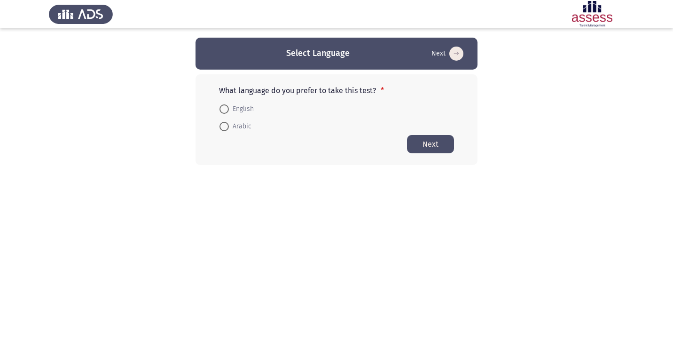
click at [223, 107] on span at bounding box center [223, 108] width 9 height 9
click at [223, 107] on input "English" at bounding box center [223, 108] width 9 height 9
radio input "true"
click at [440, 145] on button "Next" at bounding box center [430, 143] width 47 height 18
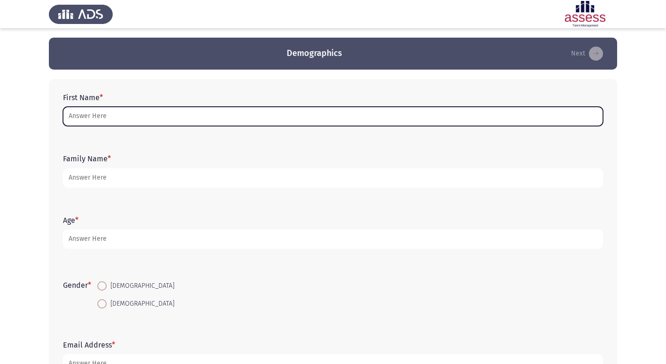
click at [148, 114] on input "First Name *" at bounding box center [333, 116] width 540 height 19
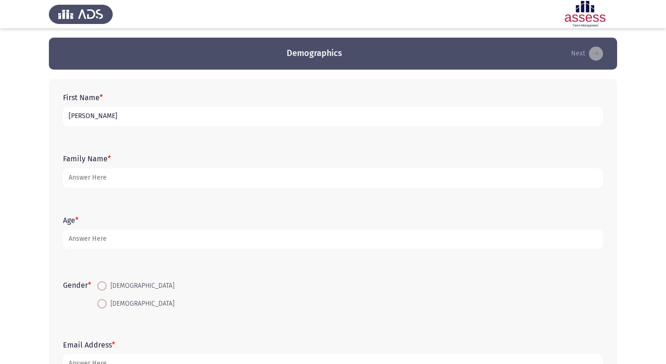
type input "[PERSON_NAME]"
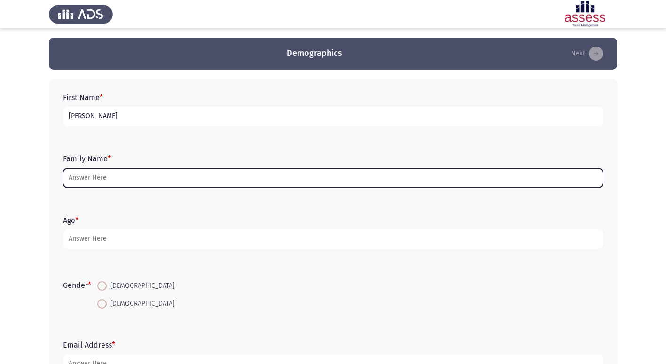
click at [208, 176] on input "Family Name *" at bounding box center [333, 177] width 540 height 19
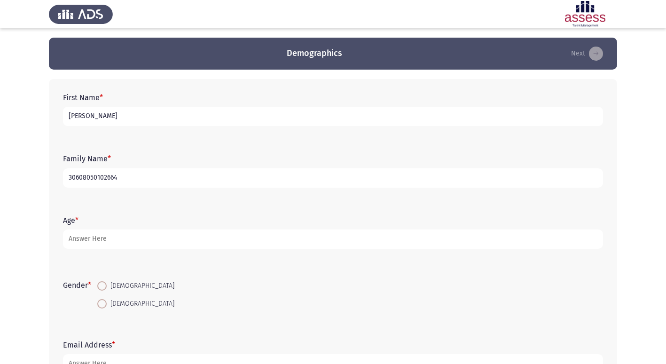
type input "30608050102664"
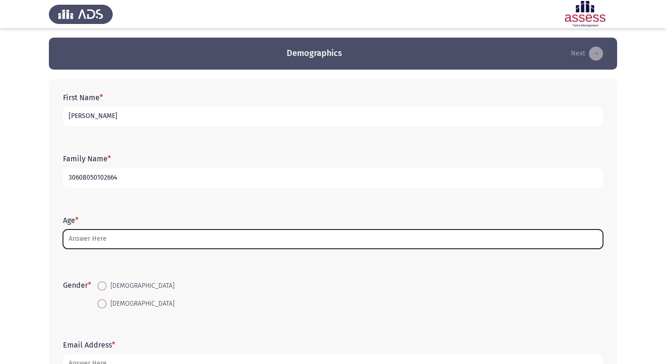
click at [91, 233] on input "Age *" at bounding box center [333, 238] width 540 height 19
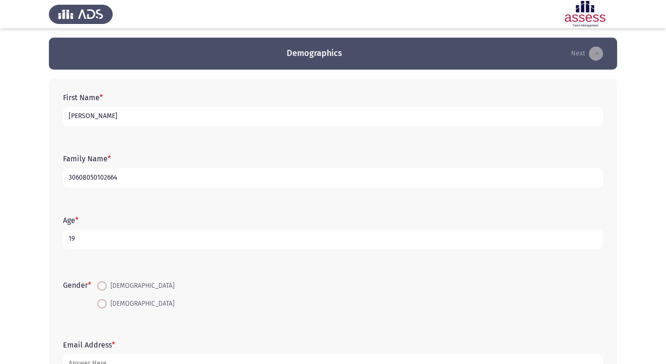
type input "19"
click at [105, 299] on span at bounding box center [101, 303] width 9 height 9
click at [105, 299] on input "[DEMOGRAPHIC_DATA]" at bounding box center [101, 303] width 9 height 9
radio input "true"
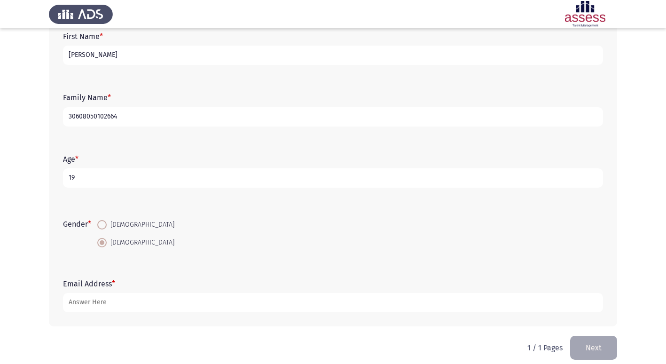
scroll to position [70, 0]
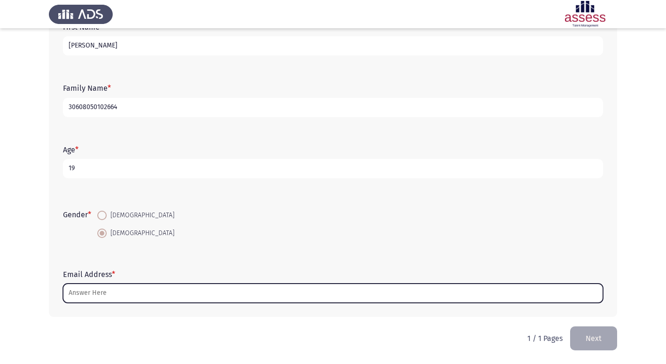
click at [112, 293] on input "Email Address *" at bounding box center [333, 292] width 540 height 19
type input "س"
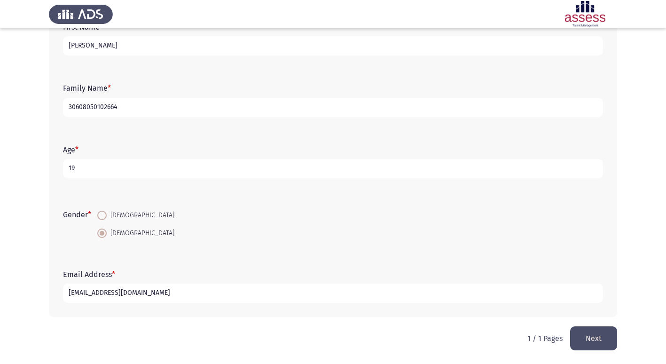
type input "[EMAIL_ADDRESS][DOMAIN_NAME]"
click at [583, 321] on div "First Name * [PERSON_NAME] Family Name * 30608050102664 Age * [DEMOGRAPHIC_DATA…" at bounding box center [333, 162] width 568 height 327
click at [581, 330] on button "Next" at bounding box center [593, 338] width 47 height 24
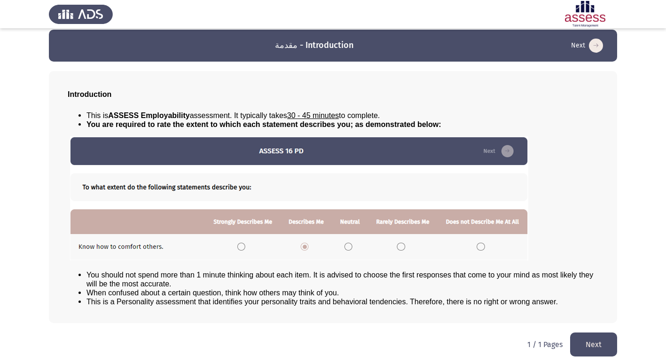
scroll to position [10, 0]
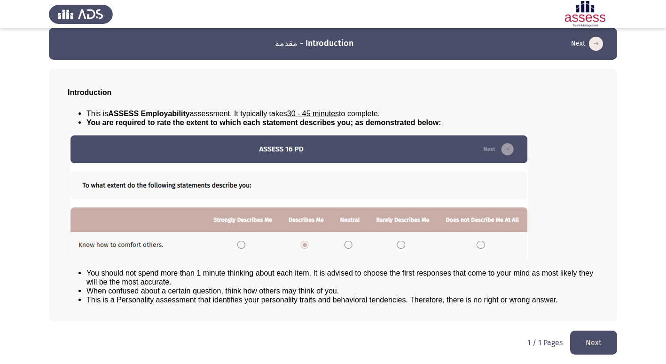
click at [582, 336] on button "Next" at bounding box center [593, 342] width 47 height 24
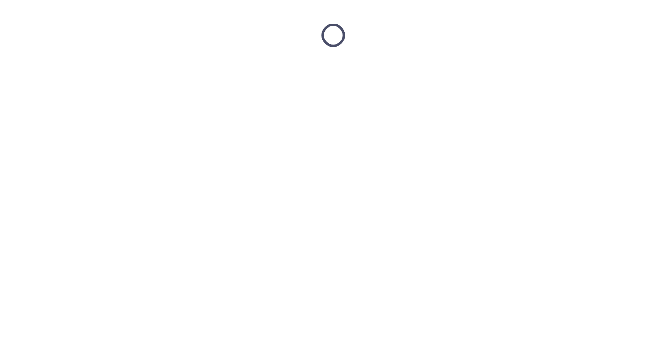
scroll to position [0, 0]
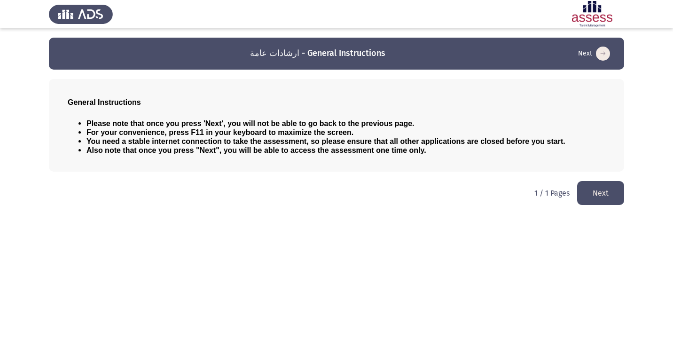
click at [595, 196] on button "Next" at bounding box center [600, 193] width 47 height 24
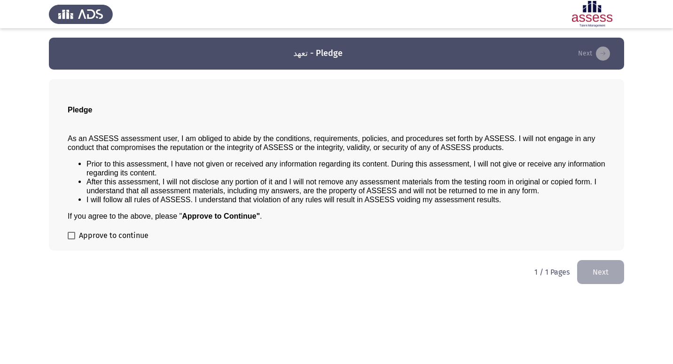
click at [616, 280] on button "Next" at bounding box center [600, 272] width 47 height 24
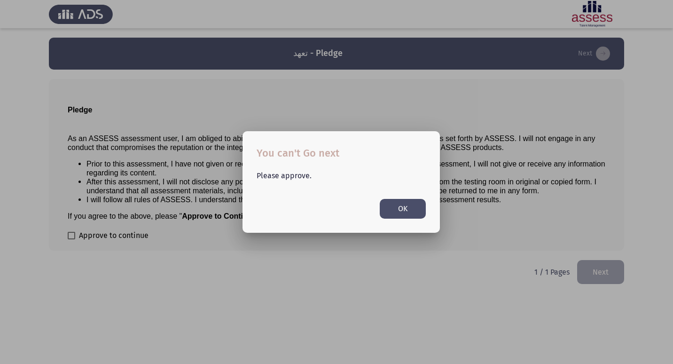
click at [398, 203] on button "OK" at bounding box center [403, 208] width 46 height 19
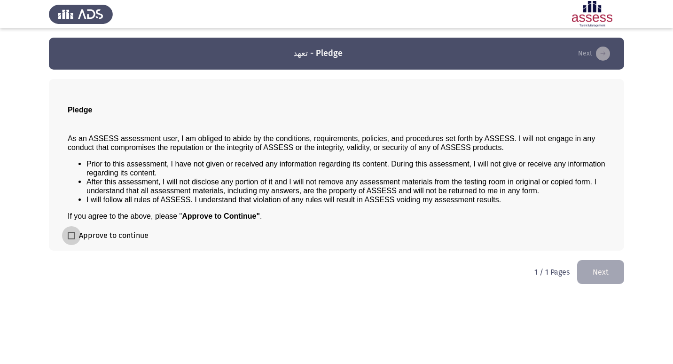
click at [74, 232] on span at bounding box center [72, 236] width 8 height 8
click at [71, 239] on input "Approve to continue" at bounding box center [71, 239] width 0 height 0
checkbox input "true"
click at [586, 273] on button "Next" at bounding box center [600, 272] width 47 height 24
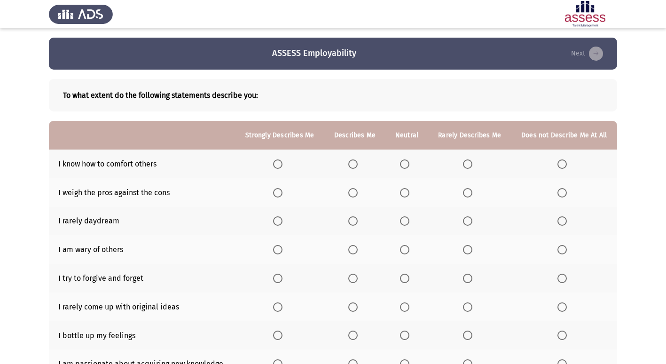
click at [353, 168] on span "Select an option" at bounding box center [352, 163] width 9 height 9
click at [353, 168] on input "Select an option" at bounding box center [352, 163] width 9 height 9
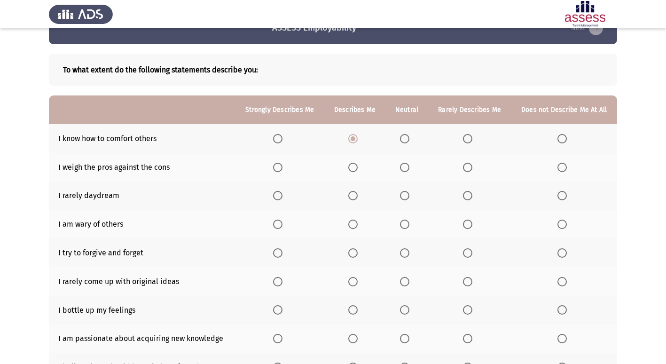
scroll to position [47, 0]
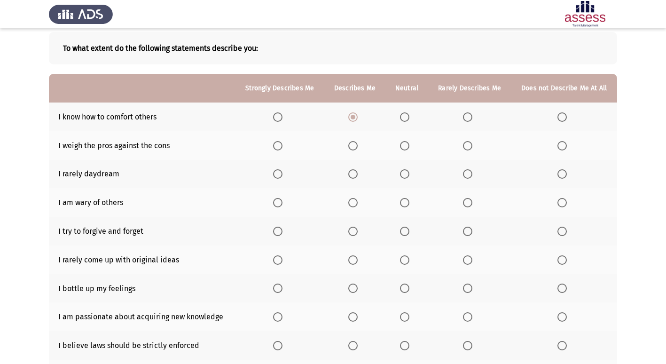
click at [357, 151] on th at bounding box center [354, 145] width 61 height 29
click at [353, 142] on span "Select an option" at bounding box center [352, 145] width 9 height 9
click at [353, 142] on input "Select an option" at bounding box center [352, 145] width 9 height 9
click at [465, 174] on span "Select an option" at bounding box center [467, 173] width 9 height 9
click at [465, 174] on input "Select an option" at bounding box center [467, 173] width 9 height 9
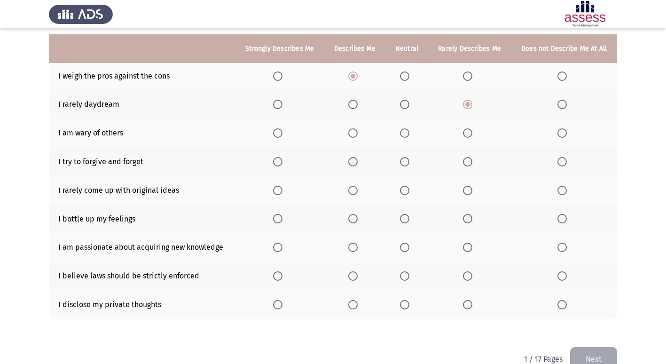
scroll to position [137, 0]
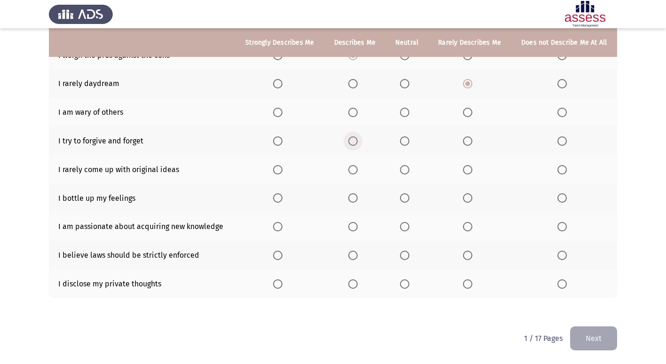
click at [357, 142] on span "Select an option" at bounding box center [352, 140] width 9 height 9
click at [357, 142] on input "Select an option" at bounding box center [352, 140] width 9 height 9
click at [354, 110] on span "Select an option" at bounding box center [352, 112] width 9 height 9
click at [354, 110] on input "Select an option" at bounding box center [352, 112] width 9 height 9
click at [281, 140] on span "Select an option" at bounding box center [277, 140] width 9 height 9
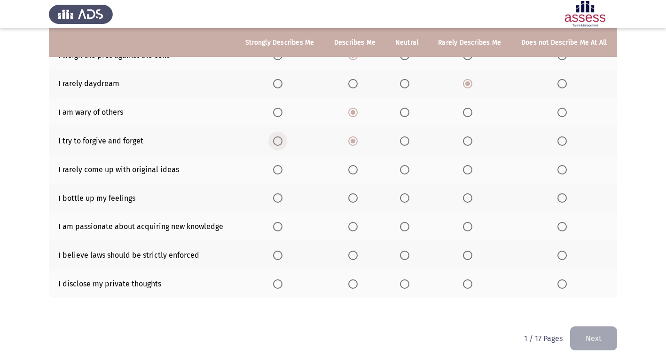
click at [281, 140] on input "Select an option" at bounding box center [277, 140] width 9 height 9
click at [469, 173] on span "Select an option" at bounding box center [467, 169] width 9 height 9
click at [469, 173] on input "Select an option" at bounding box center [467, 169] width 9 height 9
click at [402, 173] on span "Select an option" at bounding box center [404, 169] width 9 height 9
click at [402, 173] on input "Select an option" at bounding box center [404, 169] width 9 height 9
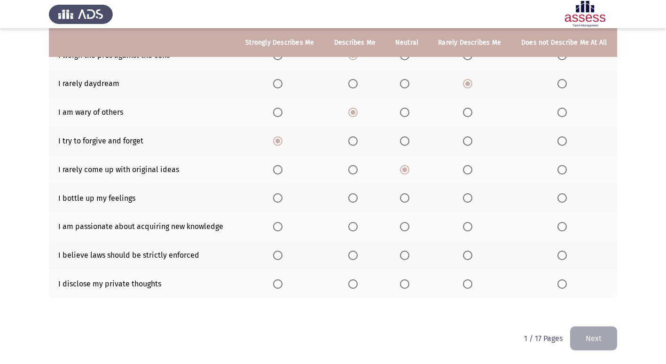
click at [406, 199] on span "Select an option" at bounding box center [404, 197] width 9 height 9
click at [406, 199] on input "Select an option" at bounding box center [404, 197] width 9 height 9
click at [352, 224] on span "Select an option" at bounding box center [352, 226] width 9 height 9
click at [352, 224] on input "Select an option" at bounding box center [352, 226] width 9 height 9
click at [353, 253] on span "Select an option" at bounding box center [352, 254] width 9 height 9
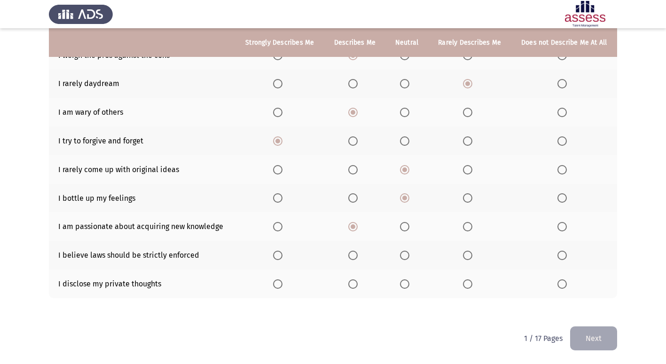
click at [353, 253] on input "Select an option" at bounding box center [352, 254] width 9 height 9
click at [403, 283] on span "Select an option" at bounding box center [404, 283] width 9 height 9
click at [403, 283] on input "Select an option" at bounding box center [404, 283] width 9 height 9
click at [575, 343] on button "Next" at bounding box center [593, 338] width 47 height 24
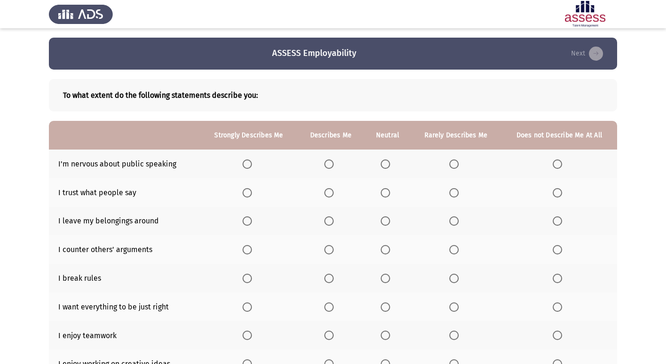
click at [331, 164] on span "Select an option" at bounding box center [328, 163] width 9 height 9
click at [331, 164] on input "Select an option" at bounding box center [328, 163] width 9 height 9
click at [332, 195] on span "Select an option" at bounding box center [328, 192] width 9 height 9
click at [332, 195] on input "Select an option" at bounding box center [328, 192] width 9 height 9
click at [386, 218] on span "Select an option" at bounding box center [385, 220] width 9 height 9
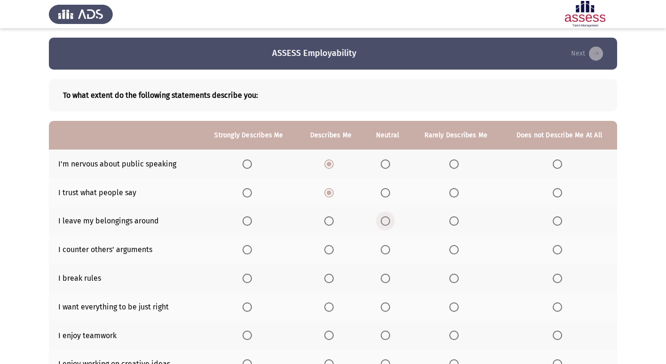
click at [386, 218] on input "Select an option" at bounding box center [385, 220] width 9 height 9
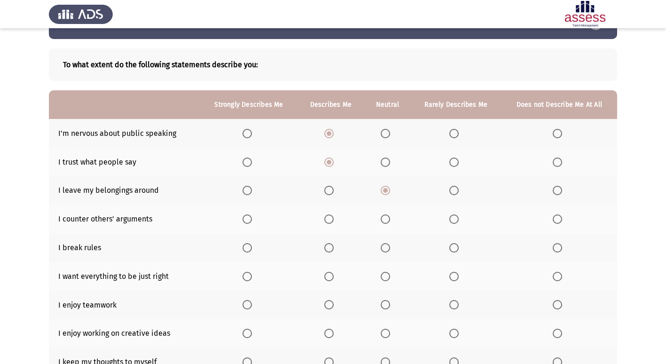
scroll to position [47, 0]
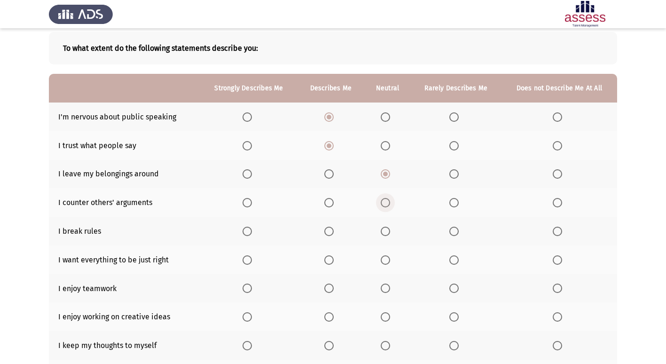
click at [384, 199] on span "Select an option" at bounding box center [385, 202] width 9 height 9
click at [384, 199] on input "Select an option" at bounding box center [385, 202] width 9 height 9
click at [556, 233] on span "Select an option" at bounding box center [556, 230] width 9 height 9
click at [556, 233] on input "Select an option" at bounding box center [556, 230] width 9 height 9
click at [383, 260] on span "Select an option" at bounding box center [385, 259] width 9 height 9
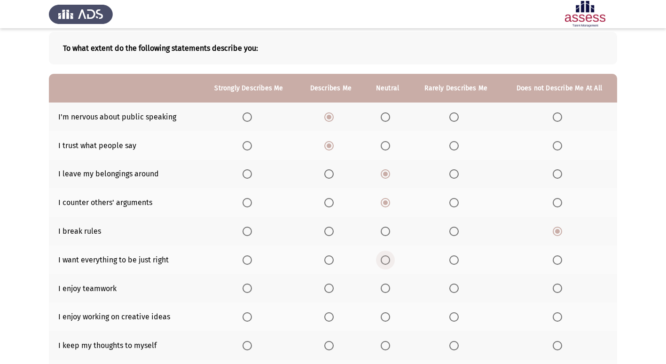
click at [383, 260] on input "Select an option" at bounding box center [385, 259] width 9 height 9
click at [387, 285] on span "Select an option" at bounding box center [385, 287] width 9 height 9
click at [387, 285] on input "Select an option" at bounding box center [385, 287] width 9 height 9
click at [333, 320] on span "Select an option" at bounding box center [328, 316] width 9 height 9
click at [333, 320] on input "Select an option" at bounding box center [328, 316] width 9 height 9
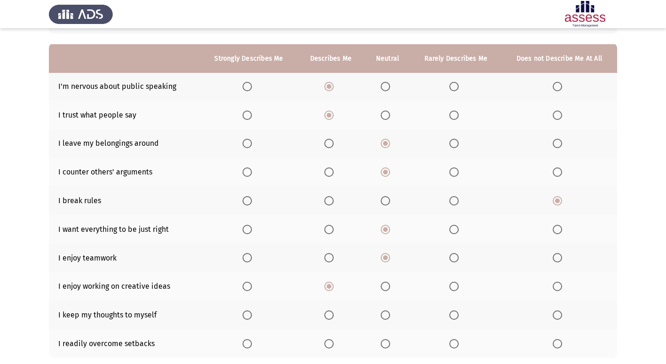
scroll to position [94, 0]
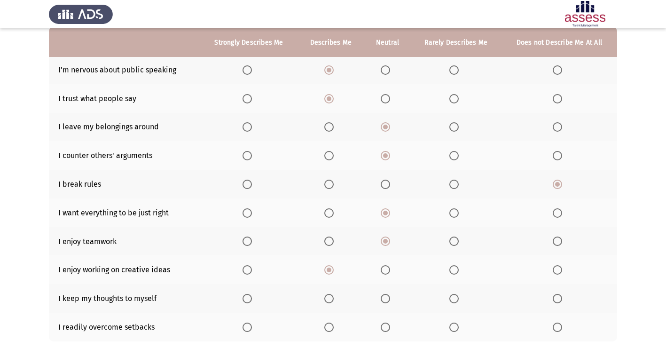
click at [385, 299] on span "Select an option" at bounding box center [385, 298] width 9 height 9
click at [385, 299] on input "Select an option" at bounding box center [385, 298] width 9 height 9
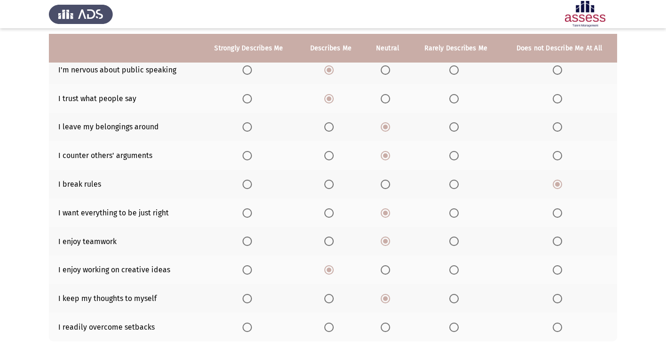
scroll to position [137, 0]
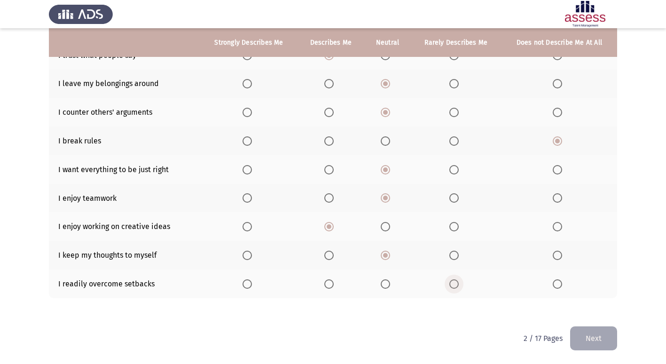
click at [453, 282] on span "Select an option" at bounding box center [453, 283] width 9 height 9
click at [453, 282] on input "Select an option" at bounding box center [453, 283] width 9 height 9
click at [598, 337] on button "Next" at bounding box center [593, 338] width 47 height 24
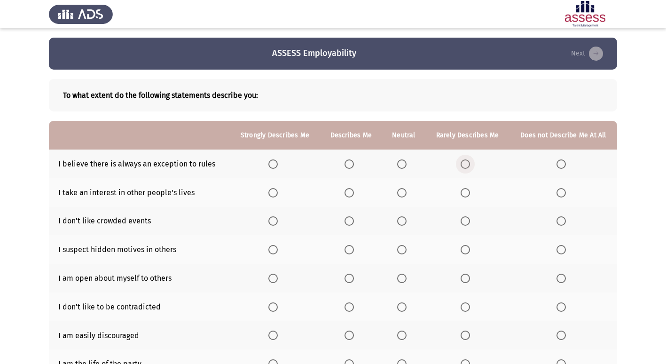
click at [468, 166] on span "Select an option" at bounding box center [464, 163] width 9 height 9
click at [468, 166] on input "Select an option" at bounding box center [464, 163] width 9 height 9
click at [465, 191] on span "Select an option" at bounding box center [464, 192] width 9 height 9
click at [465, 191] on input "Select an option" at bounding box center [464, 192] width 9 height 9
click at [399, 218] on span "Select an option" at bounding box center [401, 220] width 9 height 9
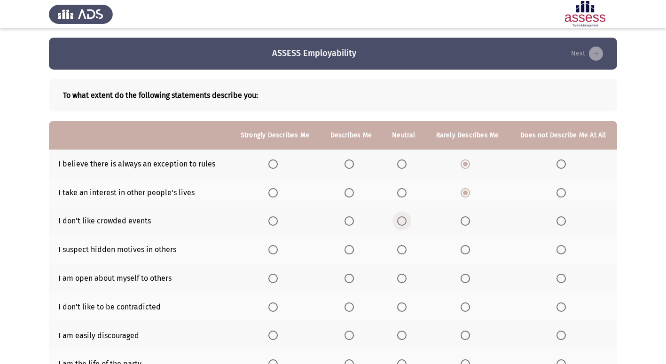
click at [399, 218] on input "Select an option" at bounding box center [401, 220] width 9 height 9
click at [349, 246] on span "Select an option" at bounding box center [348, 249] width 9 height 9
click at [349, 246] on input "Select an option" at bounding box center [348, 249] width 9 height 9
click at [404, 280] on span "Select an option" at bounding box center [401, 277] width 9 height 9
click at [404, 280] on input "Select an option" at bounding box center [401, 277] width 9 height 9
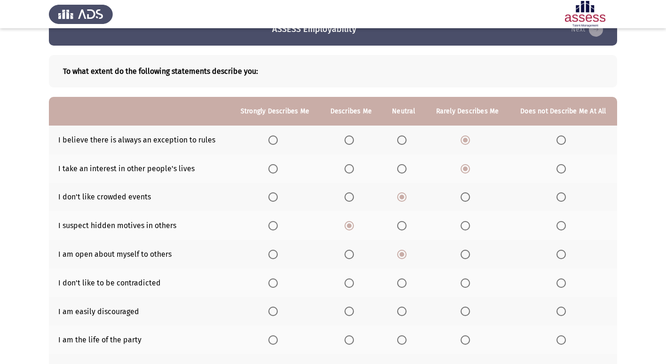
scroll to position [47, 0]
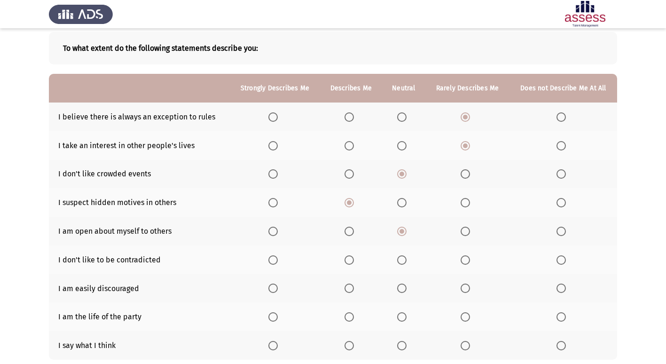
click at [402, 289] on span "Select an option" at bounding box center [401, 287] width 9 height 9
click at [402, 289] on input "Select an option" at bounding box center [401, 287] width 9 height 9
click at [463, 290] on span "Select an option" at bounding box center [464, 287] width 9 height 9
click at [463, 290] on input "Select an option" at bounding box center [464, 287] width 9 height 9
click at [402, 262] on span "Select an option" at bounding box center [401, 259] width 9 height 9
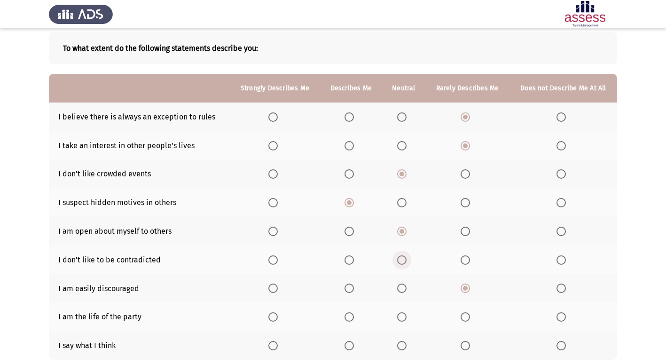
click at [402, 262] on input "Select an option" at bounding box center [401, 259] width 9 height 9
click at [351, 315] on span "Select an option" at bounding box center [348, 316] width 9 height 9
click at [351, 315] on input "Select an option" at bounding box center [348, 316] width 9 height 9
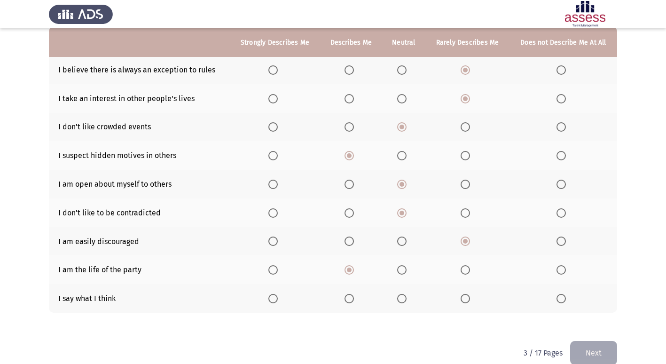
click at [403, 300] on span "Select an option" at bounding box center [401, 298] width 9 height 9
click at [403, 300] on input "Select an option" at bounding box center [401, 298] width 9 height 9
click at [588, 344] on button "Next" at bounding box center [593, 353] width 47 height 24
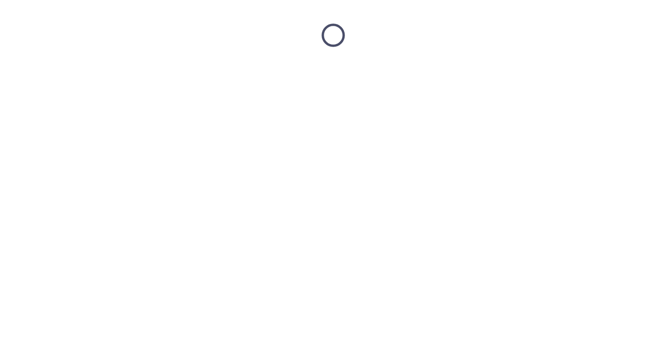
scroll to position [0, 0]
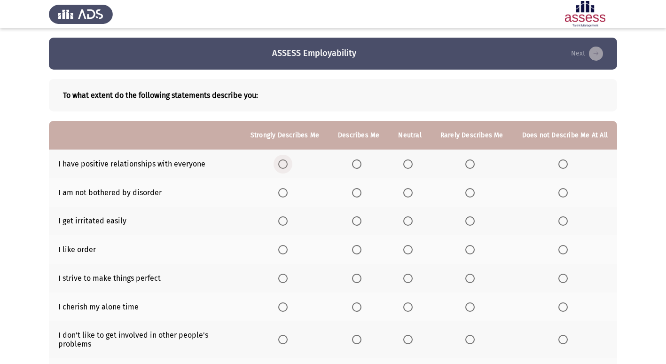
click at [287, 166] on span "Select an option" at bounding box center [282, 163] width 9 height 9
click at [287, 166] on input "Select an option" at bounding box center [282, 163] width 9 height 9
click at [410, 198] on th at bounding box center [409, 192] width 42 height 29
click at [409, 194] on span "Select an option" at bounding box center [407, 192] width 9 height 9
click at [409, 194] on input "Select an option" at bounding box center [407, 192] width 9 height 9
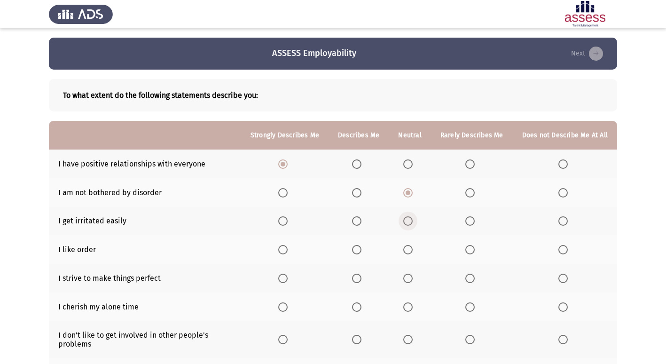
click at [408, 221] on span "Select an option" at bounding box center [408, 221] width 0 height 0
click at [410, 220] on input "Select an option" at bounding box center [407, 220] width 9 height 9
click at [360, 248] on span "Select an option" at bounding box center [356, 249] width 9 height 9
click at [360, 248] on input "Select an option" at bounding box center [356, 249] width 9 height 9
click at [361, 276] on span "Select an option" at bounding box center [356, 277] width 9 height 9
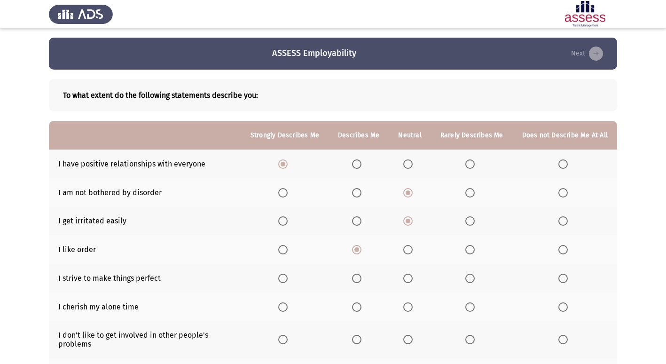
click at [361, 276] on input "Select an option" at bounding box center [356, 277] width 9 height 9
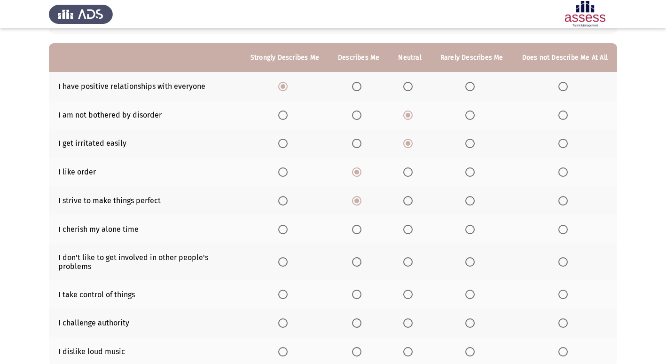
scroll to position [94, 0]
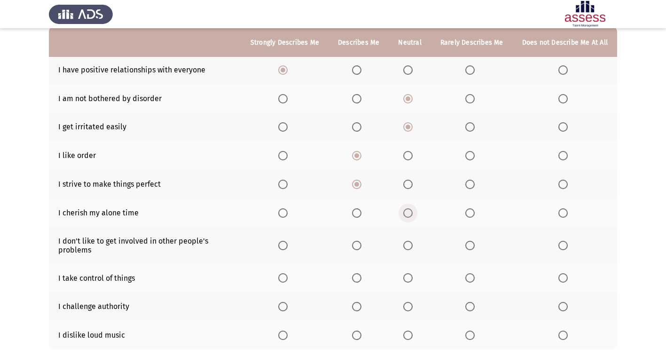
click at [411, 214] on span "Select an option" at bounding box center [407, 212] width 9 height 9
click at [411, 214] on input "Select an option" at bounding box center [407, 212] width 9 height 9
click at [361, 248] on span "Select an option" at bounding box center [356, 245] width 9 height 9
click at [361, 248] on input "Select an option" at bounding box center [356, 245] width 9 height 9
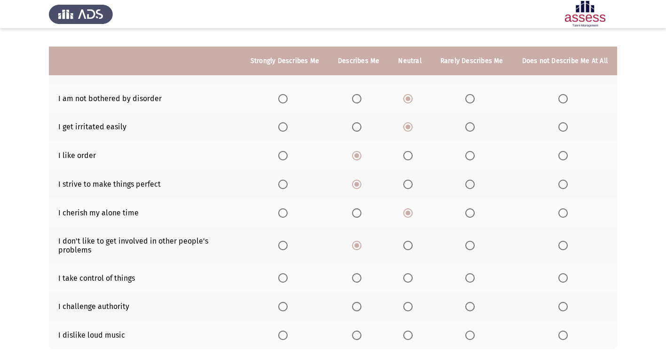
scroll to position [141, 0]
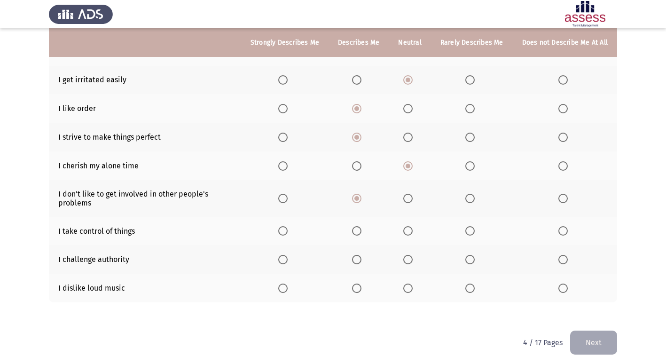
click at [412, 200] on span "Select an option" at bounding box center [407, 198] width 9 height 9
click at [412, 200] on input "Select an option" at bounding box center [407, 198] width 9 height 9
click at [361, 230] on span "Select an option" at bounding box center [356, 230] width 9 height 9
click at [361, 230] on input "Select an option" at bounding box center [356, 230] width 9 height 9
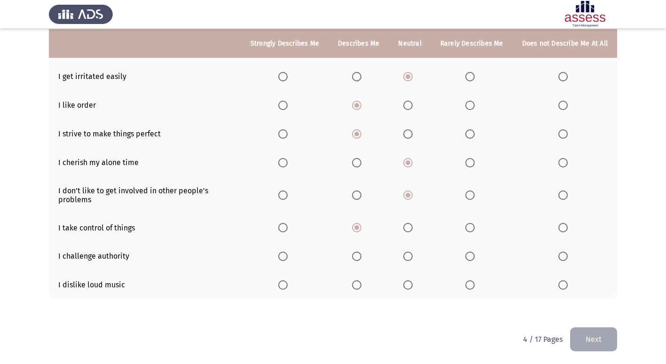
scroll to position [145, 0]
click at [361, 254] on span "Select an option" at bounding box center [356, 254] width 9 height 9
click at [361, 254] on input "Select an option" at bounding box center [356, 254] width 9 height 9
click at [408, 286] on span "Select an option" at bounding box center [407, 283] width 9 height 9
click at [408, 286] on input "Select an option" at bounding box center [407, 283] width 9 height 9
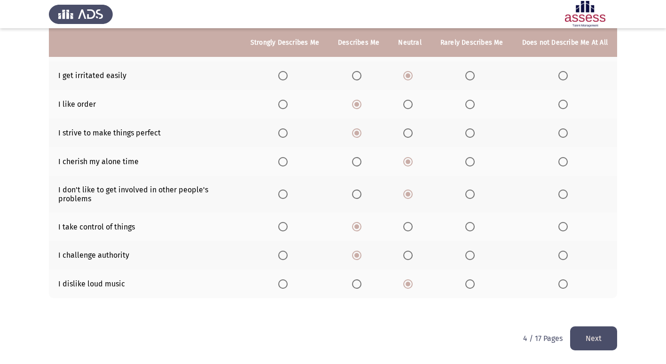
click at [592, 327] on button "Next" at bounding box center [593, 338] width 47 height 24
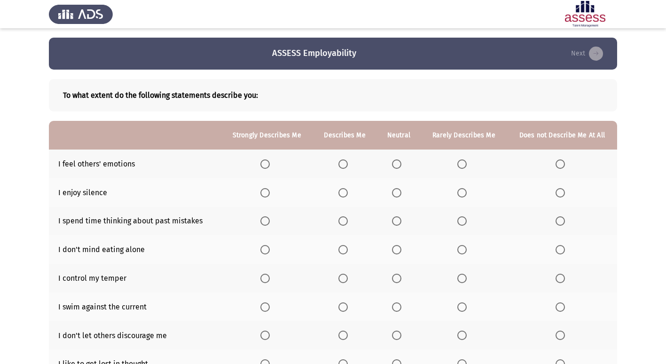
click at [346, 160] on span "Select an option" at bounding box center [342, 163] width 9 height 9
click at [346, 160] on input "Select an option" at bounding box center [342, 163] width 9 height 9
click at [342, 194] on span "Select an option" at bounding box center [342, 192] width 9 height 9
click at [342, 194] on input "Select an option" at bounding box center [342, 192] width 9 height 9
click at [559, 223] on span "Select an option" at bounding box center [559, 220] width 9 height 9
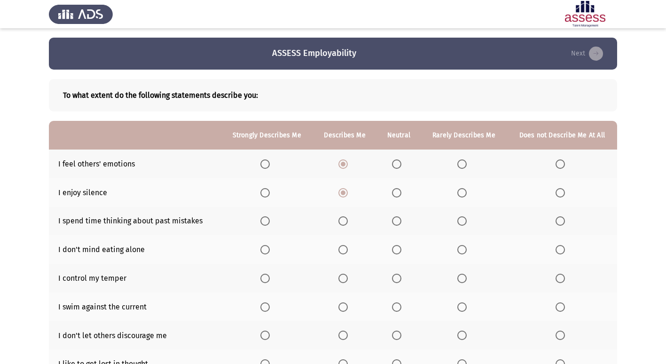
click at [559, 223] on input "Select an option" at bounding box center [559, 220] width 9 height 9
click at [344, 248] on span "Select an option" at bounding box center [342, 249] width 9 height 9
click at [344, 248] on input "Select an option" at bounding box center [342, 249] width 9 height 9
click at [396, 275] on span "Select an option" at bounding box center [396, 277] width 9 height 9
click at [396, 275] on input "Select an option" at bounding box center [396, 277] width 9 height 9
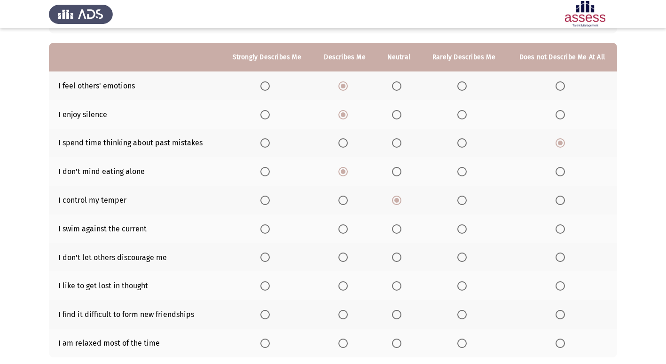
scroll to position [94, 0]
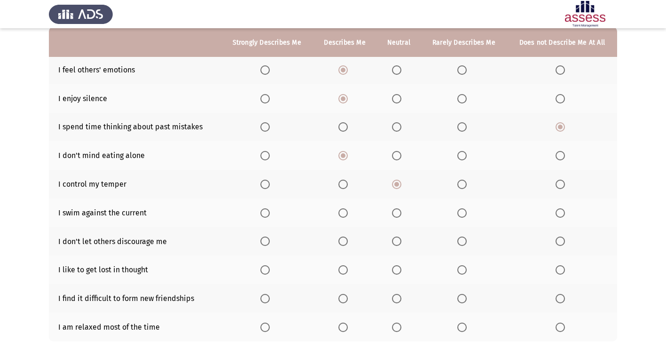
click at [342, 212] on span "Select an option" at bounding box center [342, 212] width 9 height 9
click at [342, 212] on input "Select an option" at bounding box center [342, 212] width 9 height 9
click at [396, 213] on span "Select an option" at bounding box center [396, 212] width 9 height 9
click at [396, 213] on input "Select an option" at bounding box center [396, 212] width 9 height 9
click at [344, 236] on span "Select an option" at bounding box center [342, 240] width 9 height 9
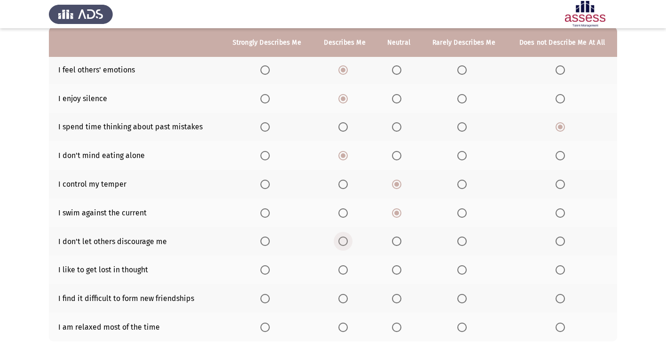
click at [344, 236] on input "Select an option" at bounding box center [342, 240] width 9 height 9
click at [557, 270] on span "Select an option" at bounding box center [559, 269] width 9 height 9
click at [557, 270] on input "Select an option" at bounding box center [559, 269] width 9 height 9
click at [405, 300] on label "Select an option" at bounding box center [398, 298] width 13 height 9
click at [401, 300] on input "Select an option" at bounding box center [396, 298] width 9 height 9
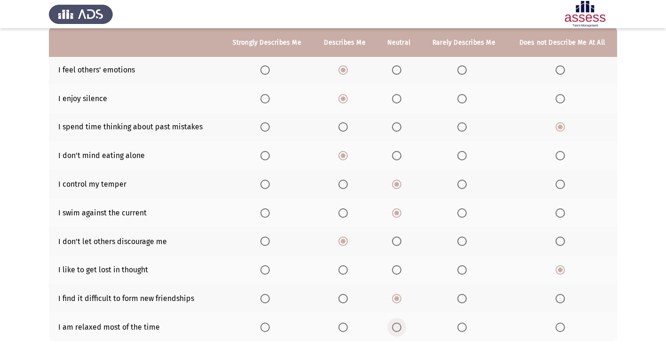
click at [397, 331] on span "Select an option" at bounding box center [396, 326] width 9 height 9
click at [397, 331] on input "Select an option" at bounding box center [396, 326] width 9 height 9
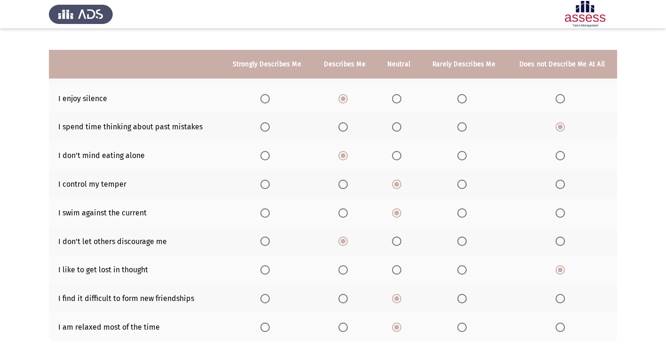
scroll to position [137, 0]
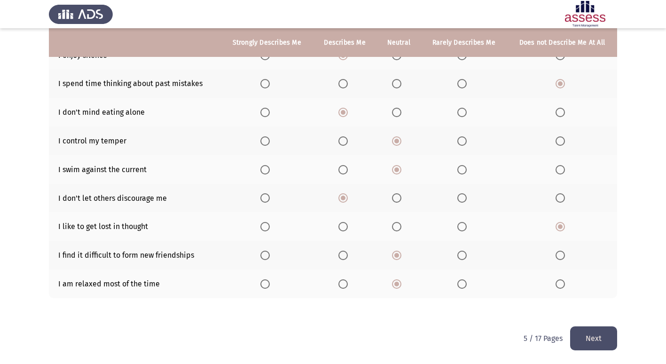
click at [585, 338] on button "Next" at bounding box center [593, 338] width 47 height 24
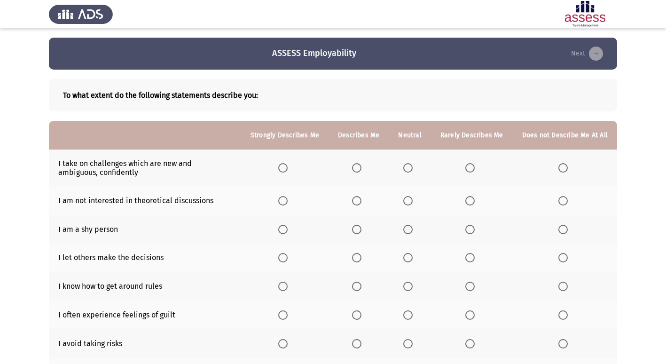
click at [361, 169] on span "Select an option" at bounding box center [356, 167] width 9 height 9
click at [361, 169] on input "Select an option" at bounding box center [356, 167] width 9 height 9
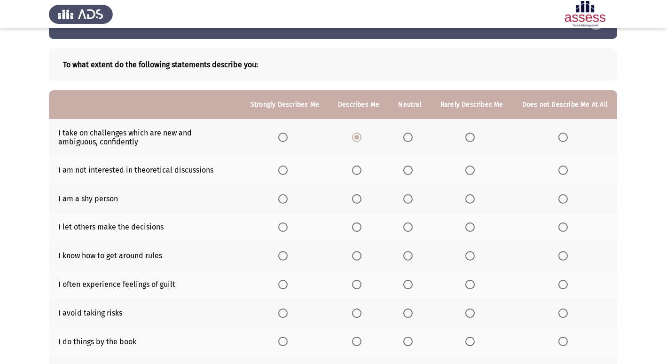
scroll to position [47, 0]
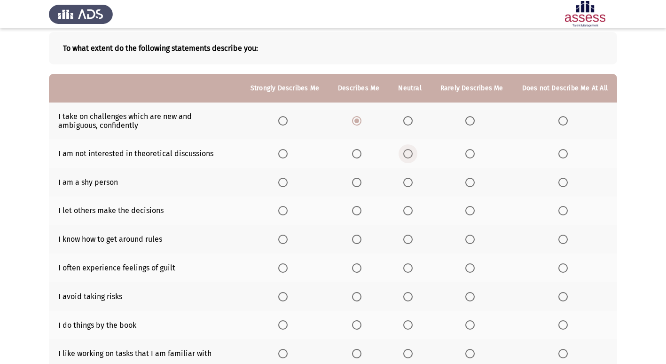
click at [412, 154] on span "Select an option" at bounding box center [407, 153] width 9 height 9
click at [412, 154] on input "Select an option" at bounding box center [407, 153] width 9 height 9
click at [411, 181] on span "Select an option" at bounding box center [407, 182] width 9 height 9
click at [411, 181] on input "Select an option" at bounding box center [407, 182] width 9 height 9
click at [473, 211] on span "Select an option" at bounding box center [469, 210] width 9 height 9
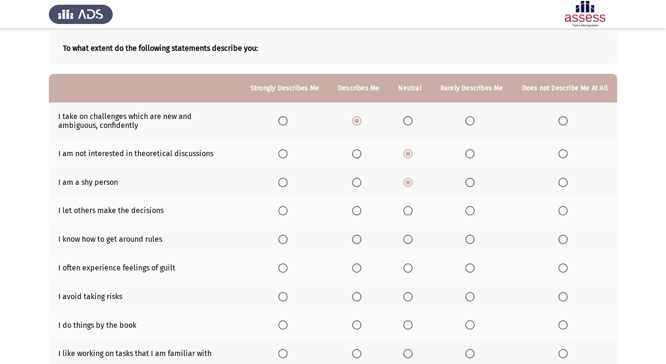
click at [473, 211] on input "Select an option" at bounding box center [469, 210] width 9 height 9
click at [287, 244] on span "Select an option" at bounding box center [282, 238] width 9 height 9
click at [287, 244] on input "Select an option" at bounding box center [282, 238] width 9 height 9
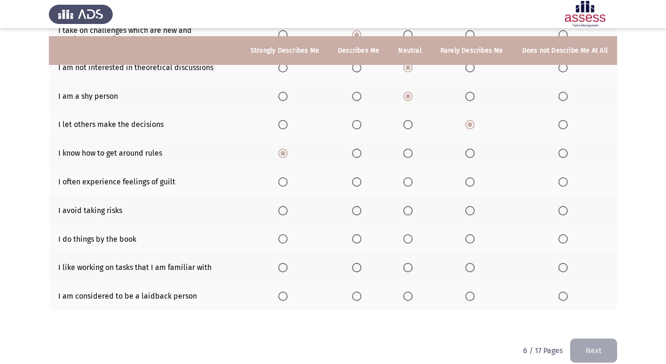
scroll to position [141, 0]
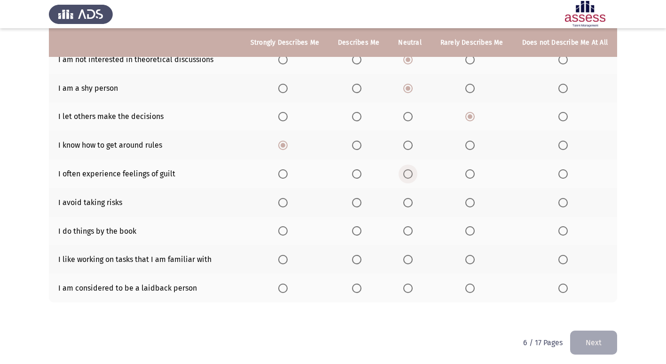
click at [411, 174] on span "Select an option" at bounding box center [407, 173] width 9 height 9
click at [411, 174] on input "Select an option" at bounding box center [407, 173] width 9 height 9
click at [474, 204] on span "Select an option" at bounding box center [469, 202] width 9 height 9
click at [474, 204] on input "Select an option" at bounding box center [469, 202] width 9 height 9
click at [412, 233] on span "Select an option" at bounding box center [407, 230] width 9 height 9
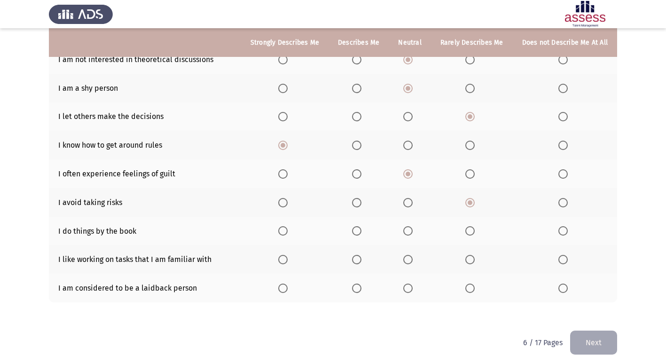
click at [412, 233] on input "Select an option" at bounding box center [407, 230] width 9 height 9
click at [287, 259] on span "Select an option" at bounding box center [282, 259] width 9 height 9
click at [287, 259] on input "Select an option" at bounding box center [282, 259] width 9 height 9
click at [410, 290] on span "Select an option" at bounding box center [407, 287] width 9 height 9
click at [410, 290] on input "Select an option" at bounding box center [407, 287] width 9 height 9
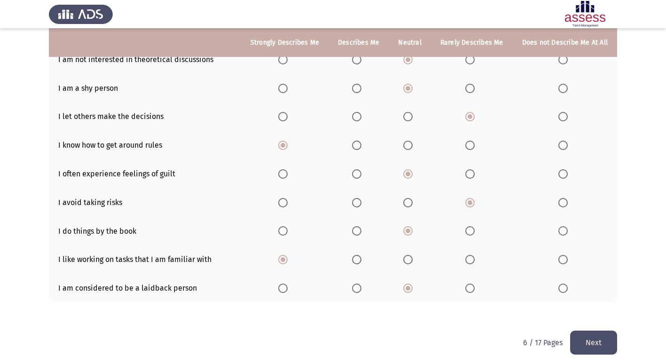
click at [604, 344] on button "Next" at bounding box center [593, 342] width 47 height 24
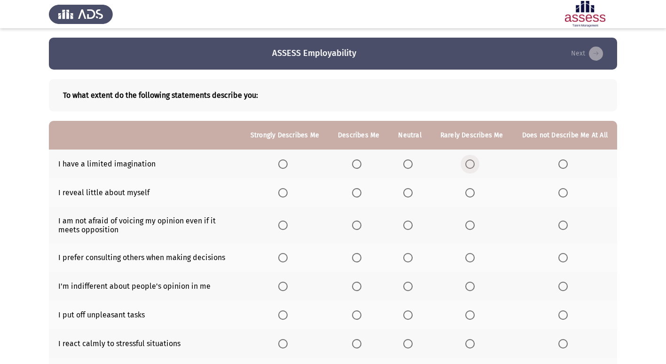
click at [469, 165] on span "Select an option" at bounding box center [469, 163] width 9 height 9
click at [469, 165] on input "Select an option" at bounding box center [469, 163] width 9 height 9
click at [412, 190] on span "Select an option" at bounding box center [407, 192] width 9 height 9
click at [412, 190] on input "Select an option" at bounding box center [407, 192] width 9 height 9
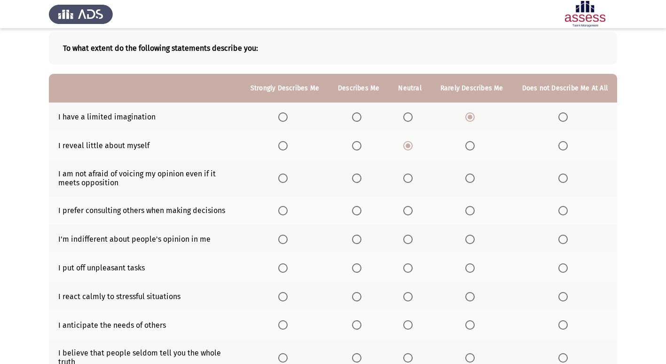
scroll to position [94, 0]
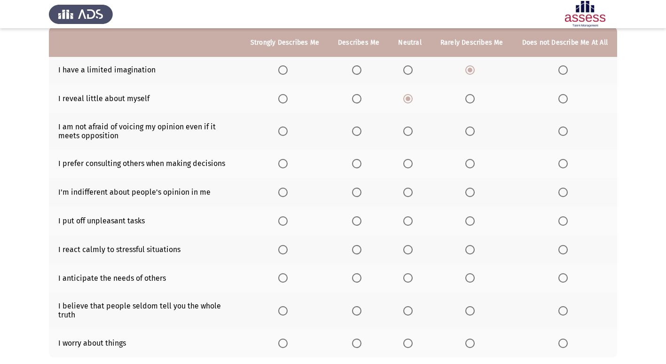
click at [361, 132] on span "Select an option" at bounding box center [356, 130] width 9 height 9
click at [361, 132] on input "Select an option" at bounding box center [356, 130] width 9 height 9
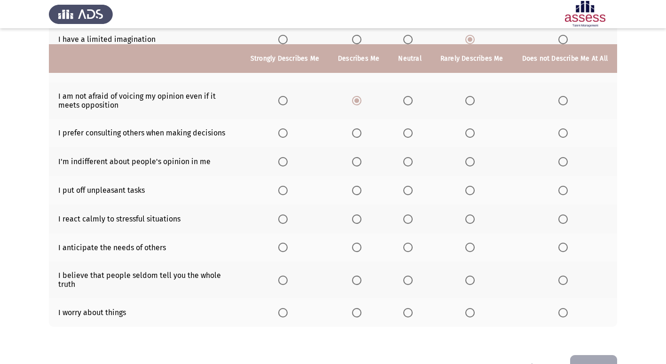
scroll to position [141, 0]
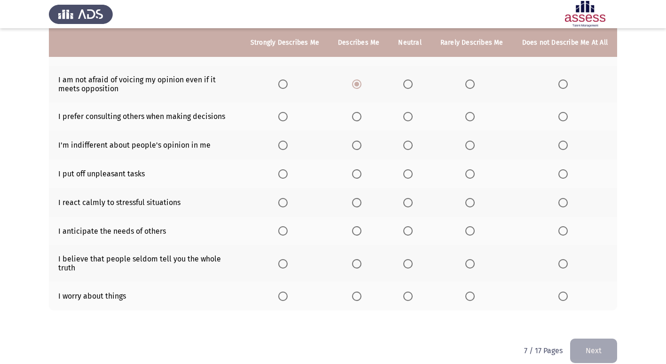
click at [473, 122] on th at bounding box center [472, 116] width 82 height 29
click at [473, 115] on span "Select an option" at bounding box center [469, 116] width 9 height 9
click at [473, 115] on input "Select an option" at bounding box center [469, 116] width 9 height 9
click at [412, 147] on span "Select an option" at bounding box center [407, 144] width 9 height 9
click at [412, 147] on input "Select an option" at bounding box center [407, 144] width 9 height 9
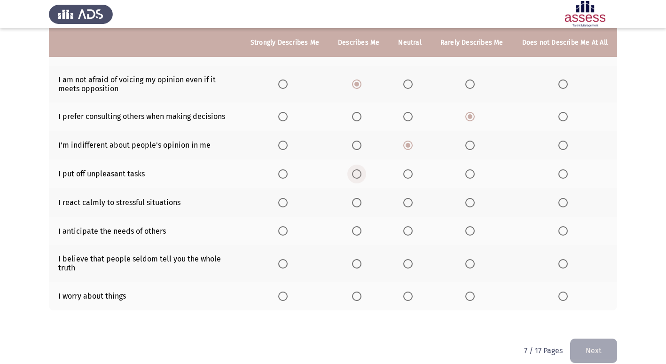
click at [357, 176] on span "Select an option" at bounding box center [356, 173] width 9 height 9
click at [357, 176] on input "Select an option" at bounding box center [356, 173] width 9 height 9
click at [471, 204] on span "Select an option" at bounding box center [469, 202] width 9 height 9
click at [471, 204] on input "Select an option" at bounding box center [469, 202] width 9 height 9
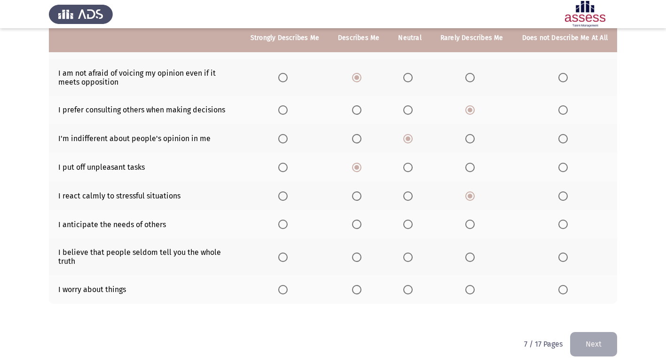
scroll to position [153, 0]
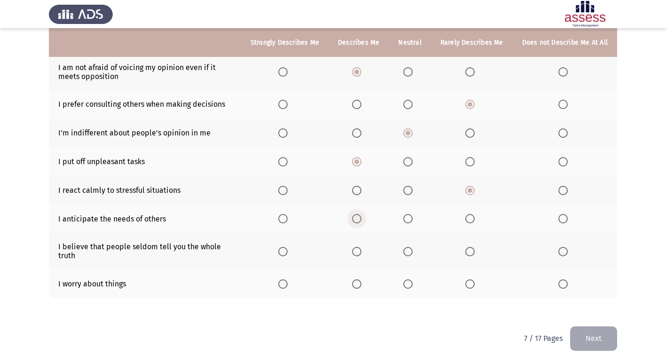
click at [361, 221] on span "Select an option" at bounding box center [356, 218] width 9 height 9
click at [361, 221] on input "Select an option" at bounding box center [356, 218] width 9 height 9
click at [287, 252] on span "Select an option" at bounding box center [282, 251] width 9 height 9
click at [287, 252] on input "Select an option" at bounding box center [282, 251] width 9 height 9
click at [473, 280] on span "Select an option" at bounding box center [469, 283] width 9 height 9
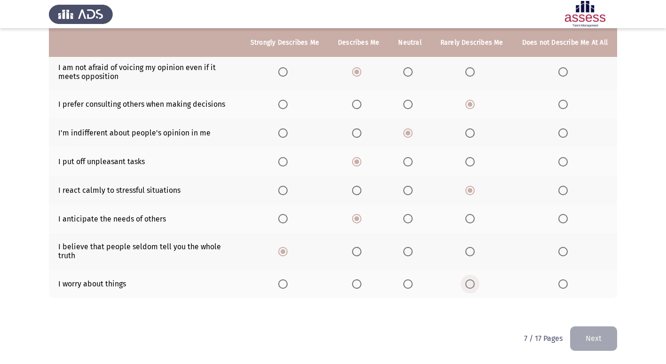
click at [473, 280] on input "Select an option" at bounding box center [469, 283] width 9 height 9
click at [586, 330] on button "Next" at bounding box center [593, 338] width 47 height 24
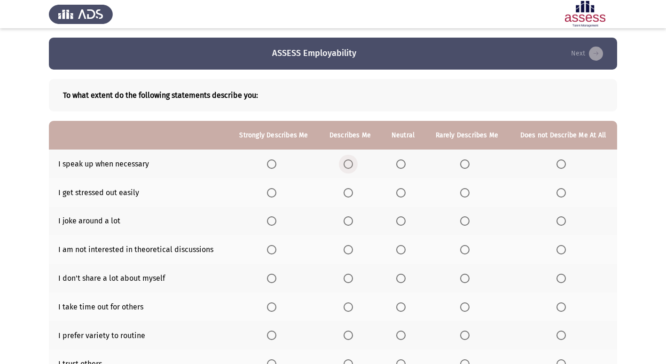
click at [350, 163] on span "Select an option" at bounding box center [347, 163] width 9 height 9
click at [350, 163] on input "Select an option" at bounding box center [347, 163] width 9 height 9
click at [467, 195] on span "Select an option" at bounding box center [464, 192] width 9 height 9
click at [467, 195] on input "Select an option" at bounding box center [464, 192] width 9 height 9
click at [470, 221] on label "Select an option" at bounding box center [466, 220] width 13 height 9
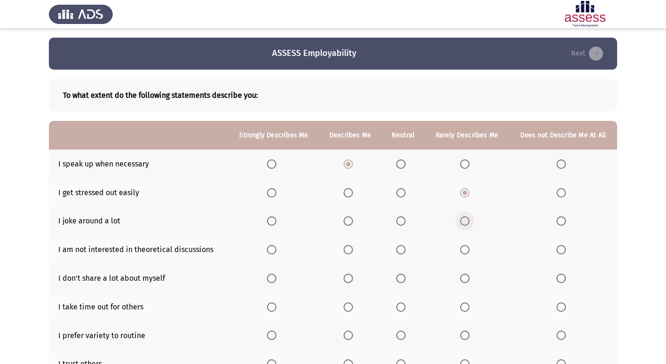
click at [469, 221] on input "Select an option" at bounding box center [464, 220] width 9 height 9
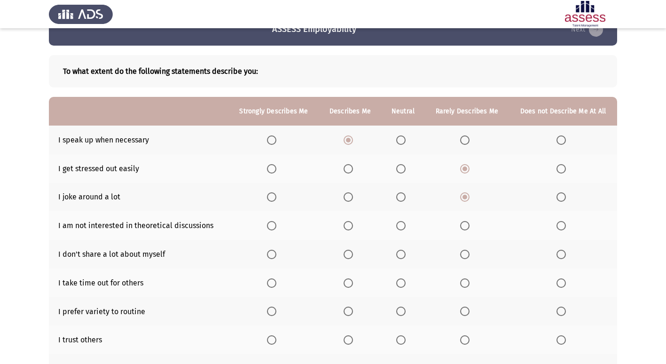
scroll to position [47, 0]
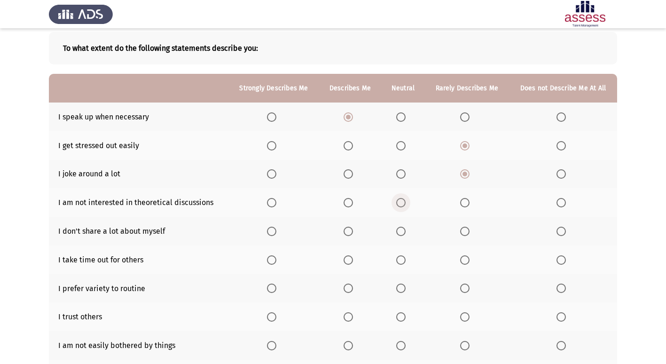
click at [401, 205] on span "Select an option" at bounding box center [400, 202] width 9 height 9
click at [401, 205] on input "Select an option" at bounding box center [400, 202] width 9 height 9
click at [347, 231] on span "Select an option" at bounding box center [347, 230] width 9 height 9
click at [347, 231] on input "Select an option" at bounding box center [347, 230] width 9 height 9
click at [404, 261] on span "Select an option" at bounding box center [400, 259] width 9 height 9
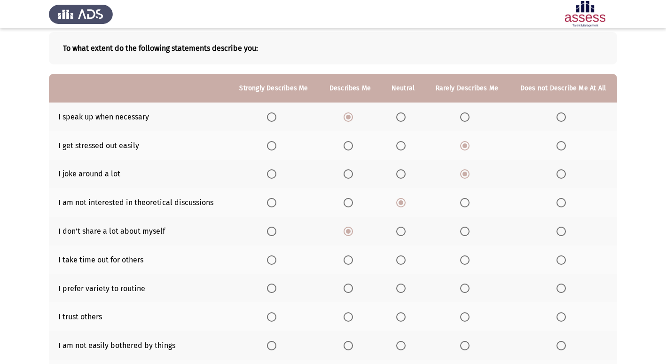
click at [404, 261] on input "Select an option" at bounding box center [400, 259] width 9 height 9
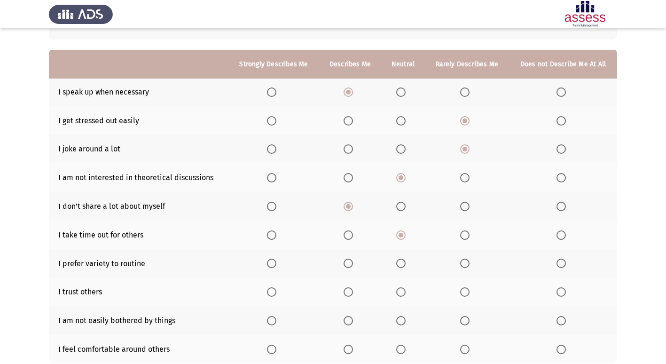
scroll to position [94, 0]
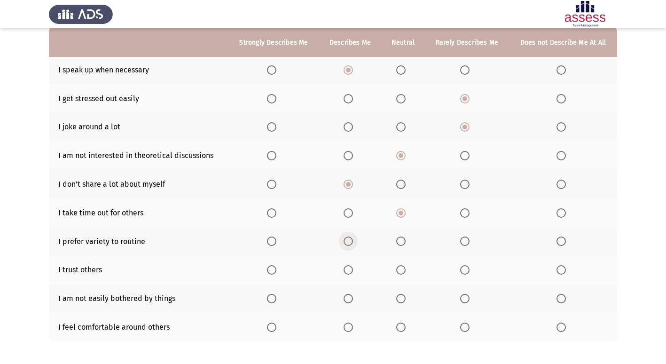
click at [352, 243] on span "Select an option" at bounding box center [347, 240] width 9 height 9
click at [352, 243] on input "Select an option" at bounding box center [347, 240] width 9 height 9
click at [403, 270] on span "Select an option" at bounding box center [400, 269] width 9 height 9
click at [403, 270] on input "Select an option" at bounding box center [400, 269] width 9 height 9
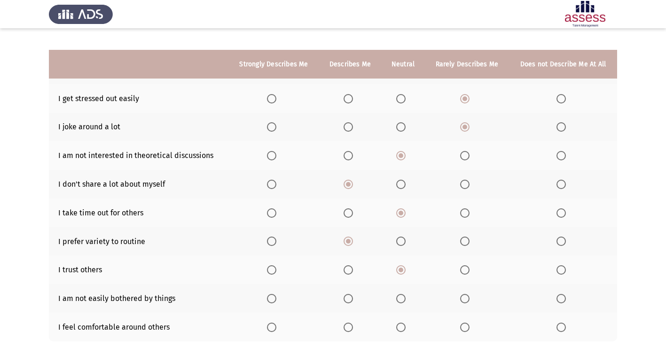
scroll to position [137, 0]
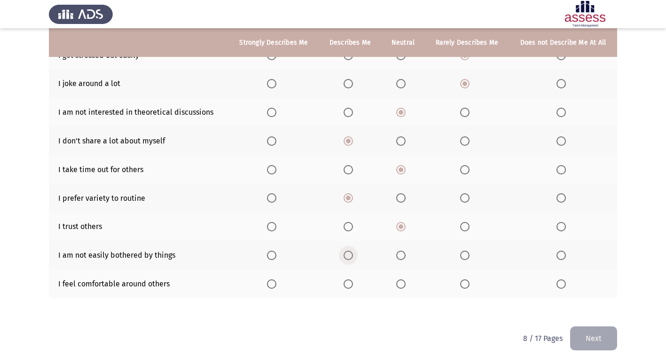
click at [351, 254] on span "Select an option" at bounding box center [347, 254] width 9 height 9
click at [351, 254] on input "Select an option" at bounding box center [347, 254] width 9 height 9
click at [463, 286] on span "Select an option" at bounding box center [464, 283] width 9 height 9
click at [463, 286] on input "Select an option" at bounding box center [464, 283] width 9 height 9
click at [585, 326] on button "Next" at bounding box center [593, 338] width 47 height 24
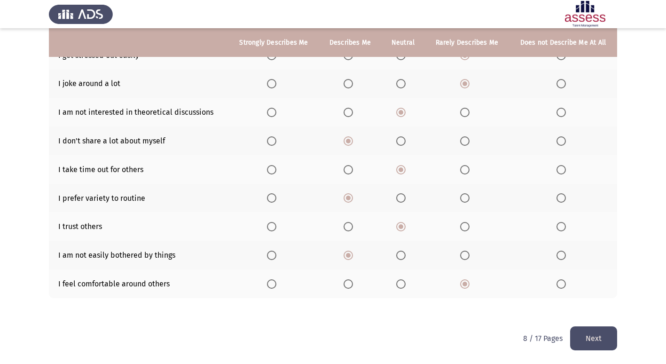
scroll to position [0, 0]
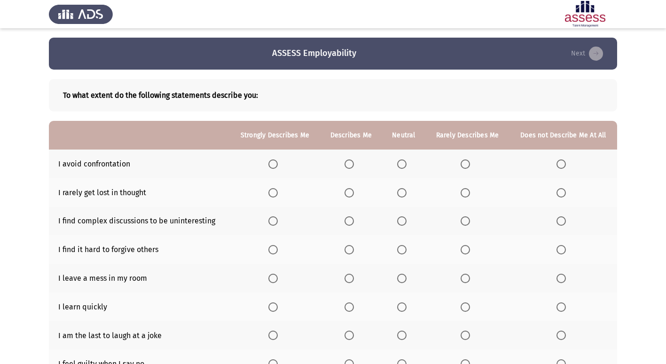
click at [404, 195] on span "Select an option" at bounding box center [401, 192] width 9 height 9
click at [404, 195] on input "Select an option" at bounding box center [401, 192] width 9 height 9
click at [407, 164] on label "Select an option" at bounding box center [403, 163] width 13 height 9
click at [406, 164] on input "Select an option" at bounding box center [401, 163] width 9 height 9
click at [349, 225] on span "Select an option" at bounding box center [348, 220] width 9 height 9
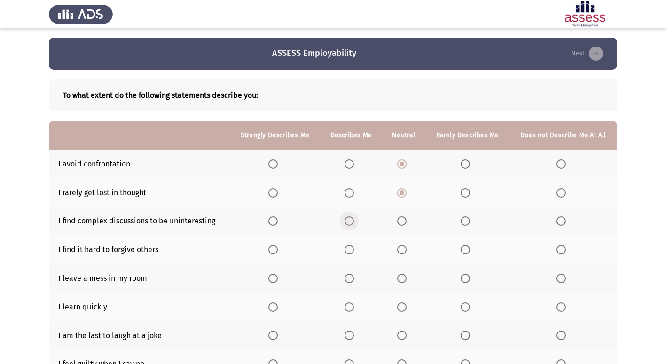
click at [349, 225] on input "Select an option" at bounding box center [348, 220] width 9 height 9
click at [465, 252] on span "Select an option" at bounding box center [464, 249] width 9 height 9
click at [465, 252] on input "Select an option" at bounding box center [464, 249] width 9 height 9
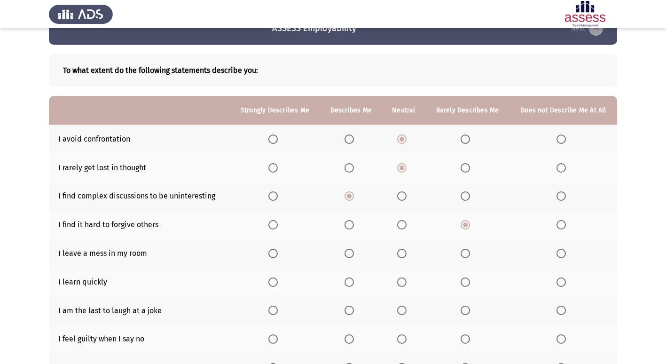
scroll to position [47, 0]
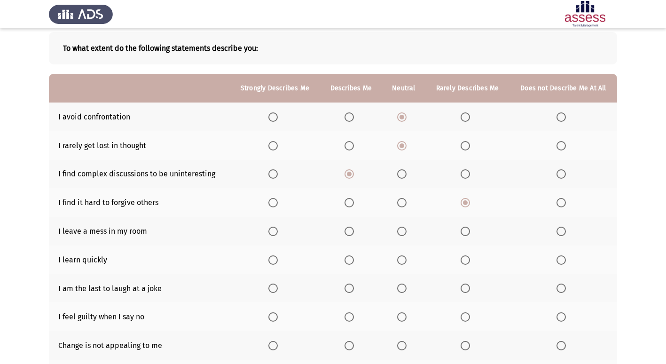
click at [466, 235] on span "Select an option" at bounding box center [464, 230] width 9 height 9
click at [466, 235] on input "Select an option" at bounding box center [464, 230] width 9 height 9
click at [350, 260] on span "Select an option" at bounding box center [348, 259] width 9 height 9
click at [350, 260] on input "Select an option" at bounding box center [348, 259] width 9 height 9
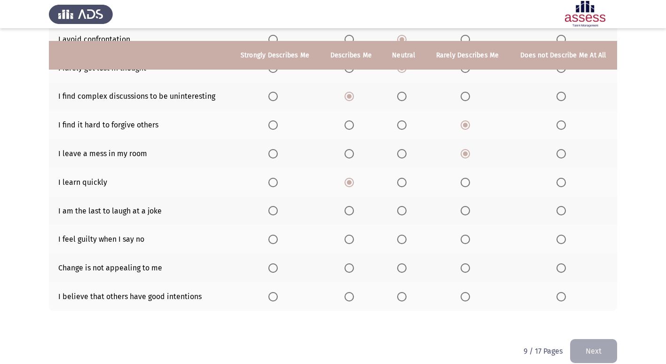
scroll to position [137, 0]
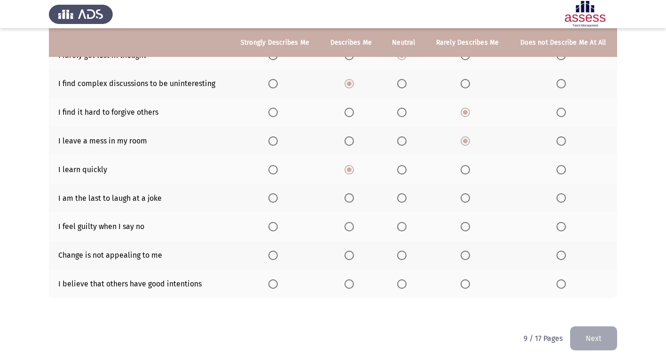
click at [346, 201] on span "Select an option" at bounding box center [348, 197] width 9 height 9
click at [346, 201] on input "Select an option" at bounding box center [348, 197] width 9 height 9
click at [276, 227] on span "Select an option" at bounding box center [272, 226] width 9 height 9
click at [276, 227] on input "Select an option" at bounding box center [272, 226] width 9 height 9
click at [402, 255] on span "Select an option" at bounding box center [402, 255] width 0 height 0
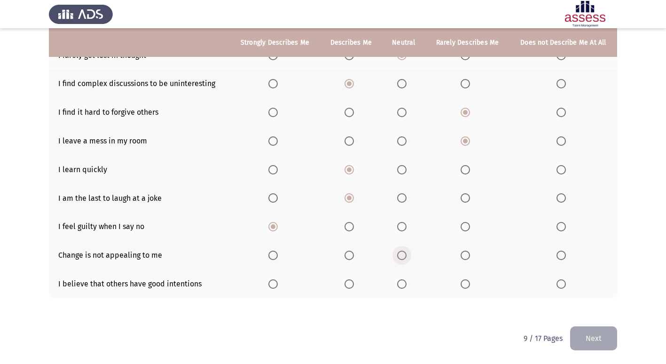
click at [403, 255] on input "Select an option" at bounding box center [401, 254] width 9 height 9
click at [463, 252] on span "Select an option" at bounding box center [464, 254] width 9 height 9
click at [463, 252] on input "Select an option" at bounding box center [464, 254] width 9 height 9
click at [348, 284] on span "Select an option" at bounding box center [348, 283] width 9 height 9
click at [348, 284] on input "Select an option" at bounding box center [348, 283] width 9 height 9
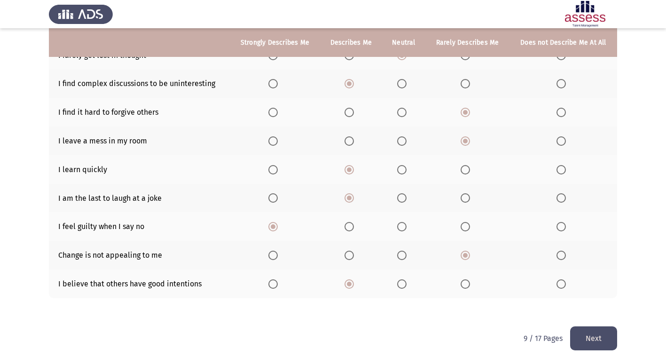
click at [600, 332] on button "Next" at bounding box center [593, 338] width 47 height 24
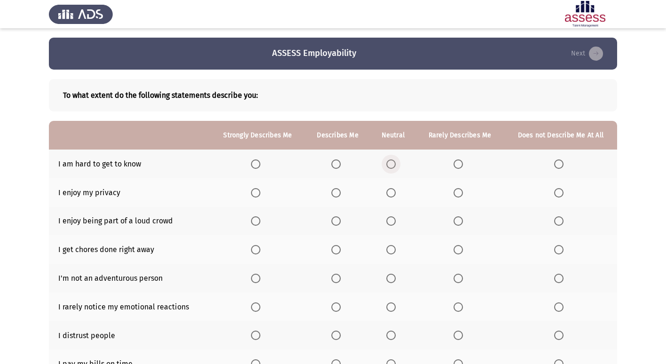
click at [394, 164] on span "Select an option" at bounding box center [390, 163] width 9 height 9
click at [394, 164] on input "Select an option" at bounding box center [390, 163] width 9 height 9
click at [256, 191] on span "Select an option" at bounding box center [255, 192] width 9 height 9
click at [256, 191] on input "Select an option" at bounding box center [255, 192] width 9 height 9
click at [456, 222] on span "Select an option" at bounding box center [457, 220] width 9 height 9
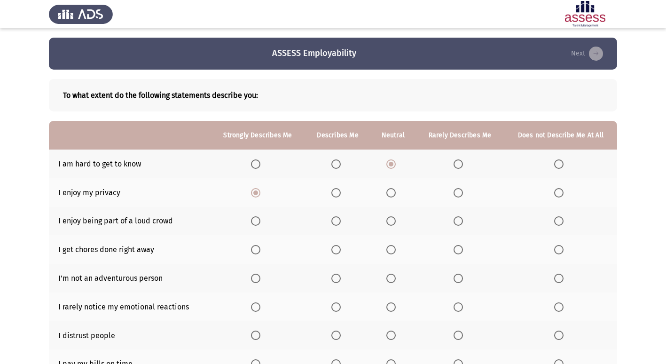
click at [456, 222] on input "Select an option" at bounding box center [457, 220] width 9 height 9
click at [391, 223] on span "Select an option" at bounding box center [390, 220] width 9 height 9
click at [391, 223] on input "Select an option" at bounding box center [390, 220] width 9 height 9
click at [389, 247] on span "Select an option" at bounding box center [390, 249] width 9 height 9
click at [389, 247] on input "Select an option" at bounding box center [390, 249] width 9 height 9
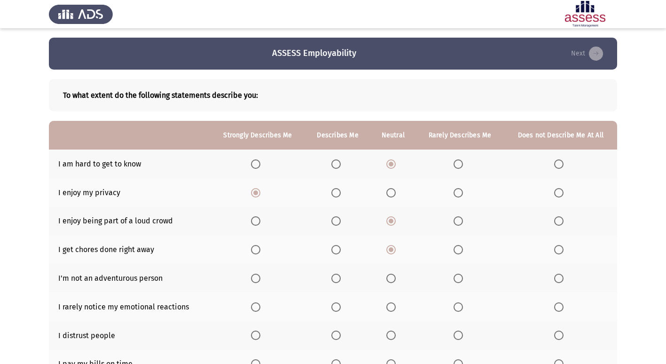
scroll to position [47, 0]
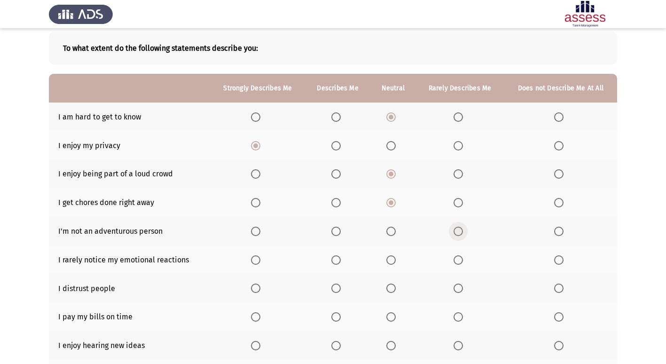
click at [462, 234] on span "Select an option" at bounding box center [457, 230] width 9 height 9
click at [462, 234] on input "Select an option" at bounding box center [457, 230] width 9 height 9
click at [397, 258] on label "Select an option" at bounding box center [392, 259] width 13 height 9
click at [396, 258] on input "Select an option" at bounding box center [390, 259] width 9 height 9
click at [392, 286] on span "Select an option" at bounding box center [390, 287] width 9 height 9
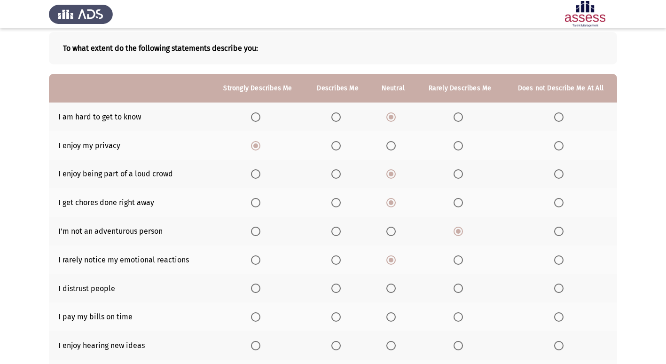
click at [392, 286] on input "Select an option" at bounding box center [390, 287] width 9 height 9
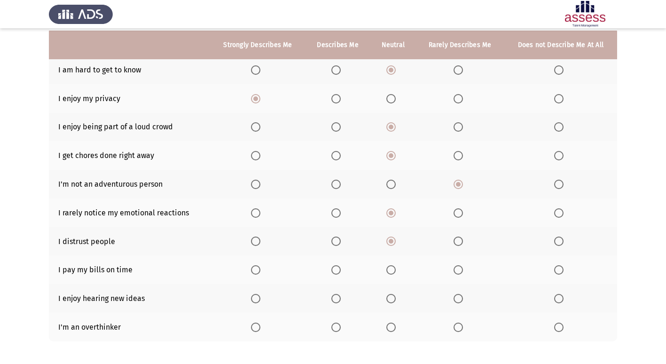
scroll to position [137, 0]
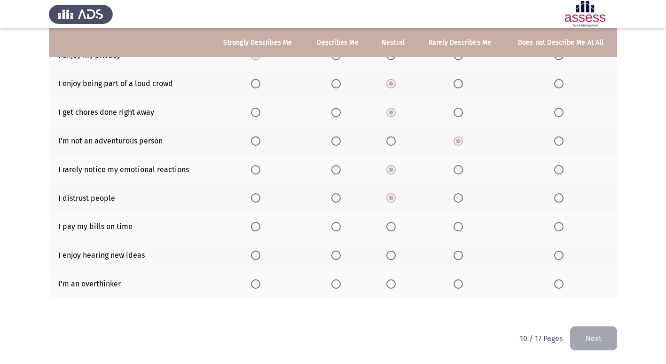
click at [258, 229] on span "Select an option" at bounding box center [255, 226] width 9 height 9
click at [258, 229] on input "Select an option" at bounding box center [255, 226] width 9 height 9
click at [257, 260] on span "Select an option" at bounding box center [255, 254] width 9 height 9
click at [257, 260] on input "Select an option" at bounding box center [255, 254] width 9 height 9
click at [335, 289] on th at bounding box center [337, 283] width 65 height 29
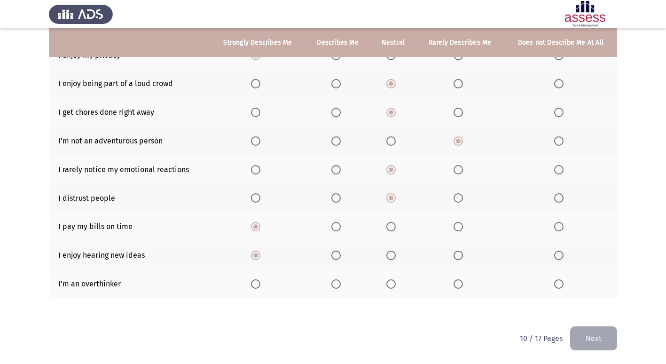
click at [337, 283] on span "Select an option" at bounding box center [335, 283] width 9 height 9
click at [337, 283] on input "Select an option" at bounding box center [335, 283] width 9 height 9
click at [597, 334] on button "Next" at bounding box center [593, 338] width 47 height 24
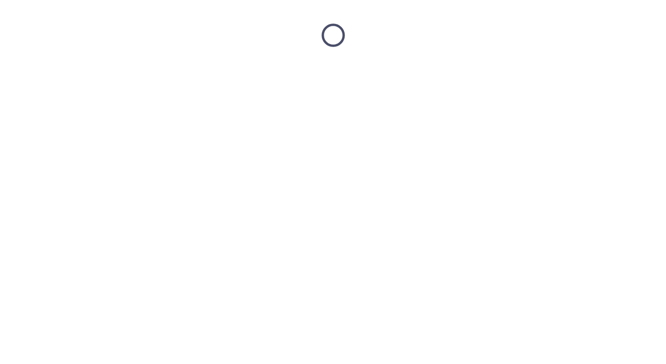
scroll to position [0, 0]
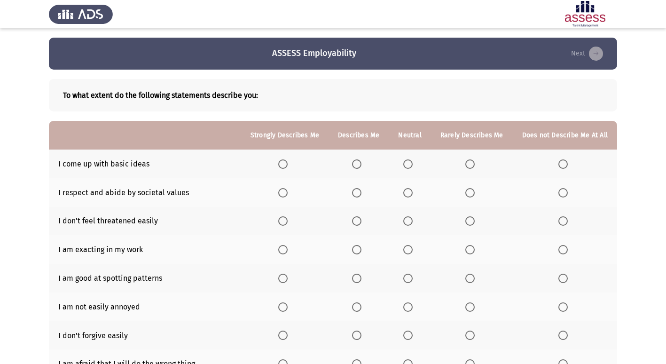
click at [471, 165] on span "Select an option" at bounding box center [469, 163] width 9 height 9
click at [471, 165] on input "Select an option" at bounding box center [469, 163] width 9 height 9
click at [365, 194] on label "Select an option" at bounding box center [358, 192] width 13 height 9
click at [361, 194] on input "Select an option" at bounding box center [356, 192] width 9 height 9
click at [287, 222] on span "Select an option" at bounding box center [282, 220] width 9 height 9
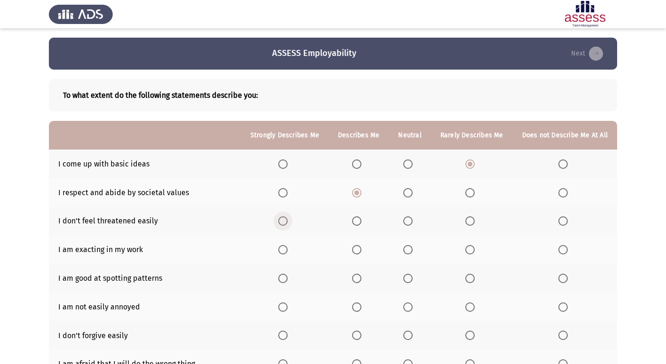
click at [287, 222] on input "Select an option" at bounding box center [282, 220] width 9 height 9
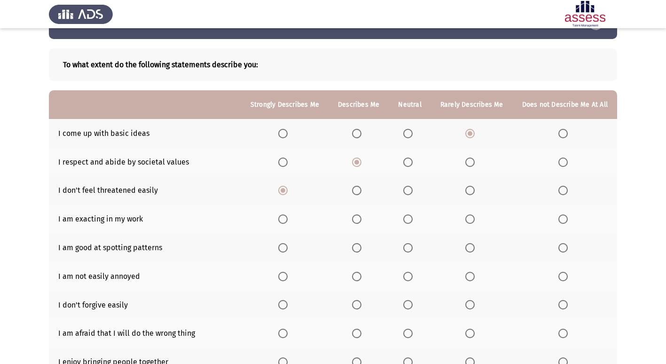
scroll to position [47, 0]
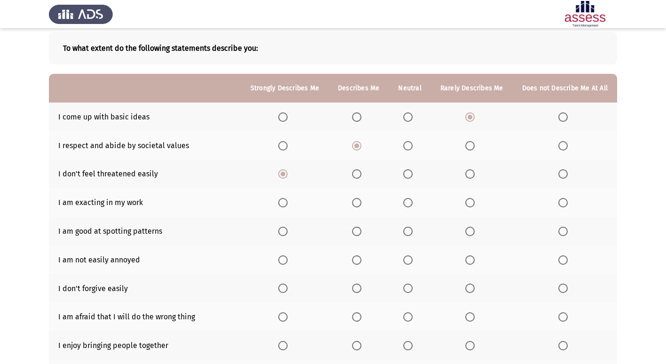
click at [358, 203] on span "Select an option" at bounding box center [356, 202] width 9 height 9
click at [358, 203] on input "Select an option" at bounding box center [356, 202] width 9 height 9
click at [411, 227] on span "Select an option" at bounding box center [407, 230] width 9 height 9
click at [411, 227] on input "Select an option" at bounding box center [407, 230] width 9 height 9
click at [474, 229] on span "Select an option" at bounding box center [469, 230] width 9 height 9
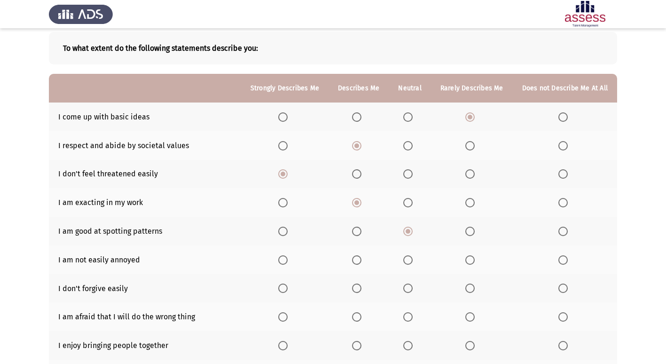
click at [474, 229] on input "Select an option" at bounding box center [469, 230] width 9 height 9
click at [358, 260] on span "Select an option" at bounding box center [356, 259] width 9 height 9
click at [358, 260] on input "Select an option" at bounding box center [356, 259] width 9 height 9
click at [470, 287] on span "Select an option" at bounding box center [469, 287] width 9 height 9
click at [470, 287] on input "Select an option" at bounding box center [469, 287] width 9 height 9
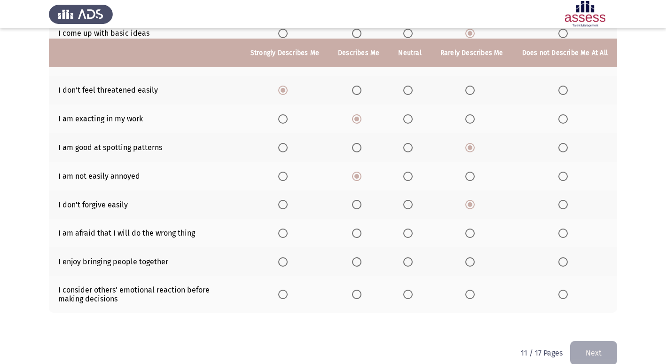
scroll to position [141, 0]
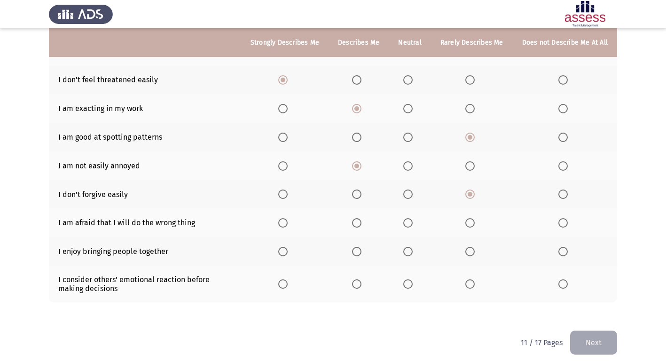
click at [472, 225] on span "Select an option" at bounding box center [469, 222] width 9 height 9
click at [472, 225] on input "Select an option" at bounding box center [469, 222] width 9 height 9
click at [286, 247] on span "Select an option" at bounding box center [282, 251] width 9 height 9
click at [286, 247] on input "Select an option" at bounding box center [282, 251] width 9 height 9
click at [361, 285] on span "Select an option" at bounding box center [356, 283] width 9 height 9
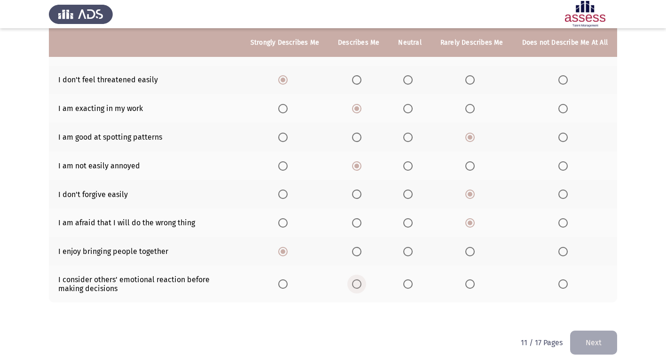
click at [361, 285] on input "Select an option" at bounding box center [356, 283] width 9 height 9
click at [608, 337] on button "Next" at bounding box center [593, 342] width 47 height 24
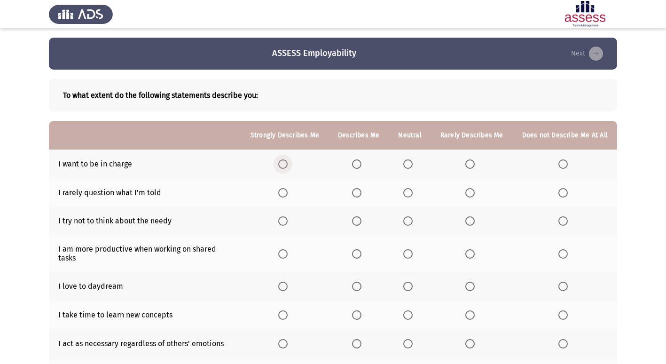
click at [285, 167] on span "Select an option" at bounding box center [282, 163] width 9 height 9
click at [285, 167] on input "Select an option" at bounding box center [282, 163] width 9 height 9
click at [412, 194] on span "Select an option" at bounding box center [407, 192] width 9 height 9
click at [412, 194] on input "Select an option" at bounding box center [407, 192] width 9 height 9
click at [409, 219] on span "Select an option" at bounding box center [407, 220] width 9 height 9
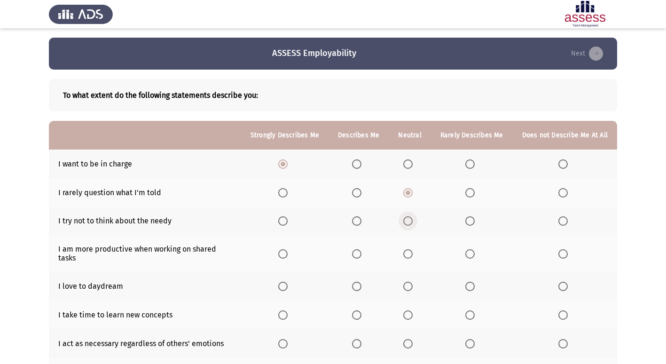
click at [409, 219] on input "Select an option" at bounding box center [407, 220] width 9 height 9
click at [358, 221] on span "Select an option" at bounding box center [356, 220] width 9 height 9
click at [358, 221] on input "Select an option" at bounding box center [356, 220] width 9 height 9
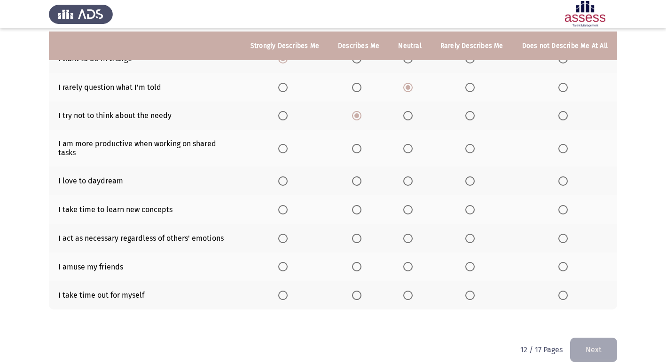
scroll to position [109, 0]
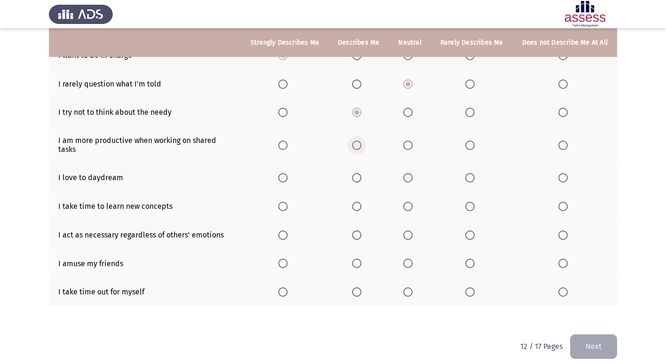
click at [359, 143] on span "Select an option" at bounding box center [356, 144] width 9 height 9
click at [359, 143] on input "Select an option" at bounding box center [356, 144] width 9 height 9
click at [358, 173] on span "Select an option" at bounding box center [356, 177] width 9 height 9
click at [358, 173] on input "Select an option" at bounding box center [356, 177] width 9 height 9
click at [357, 202] on span "Select an option" at bounding box center [356, 206] width 9 height 9
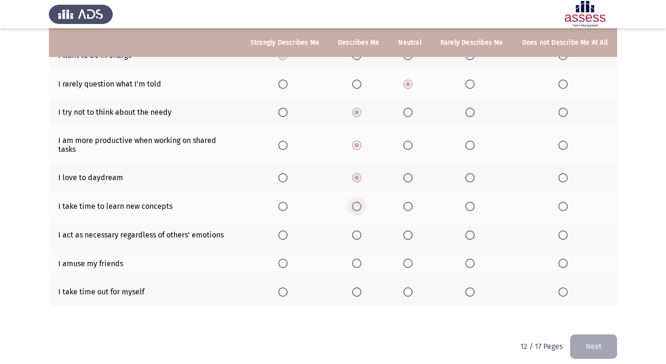
click at [357, 202] on input "Select an option" at bounding box center [356, 206] width 9 height 9
click at [474, 230] on span "Select an option" at bounding box center [469, 234] width 9 height 9
click at [474, 230] on input "Select an option" at bounding box center [469, 234] width 9 height 9
click at [474, 258] on span "Select an option" at bounding box center [469, 262] width 9 height 9
click at [474, 258] on input "Select an option" at bounding box center [469, 262] width 9 height 9
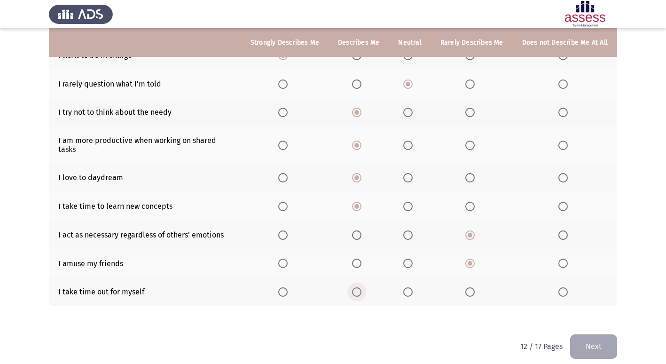
click at [360, 287] on span "Select an option" at bounding box center [356, 291] width 9 height 9
click at [360, 287] on input "Select an option" at bounding box center [356, 291] width 9 height 9
click at [601, 334] on button "Next" at bounding box center [593, 346] width 47 height 24
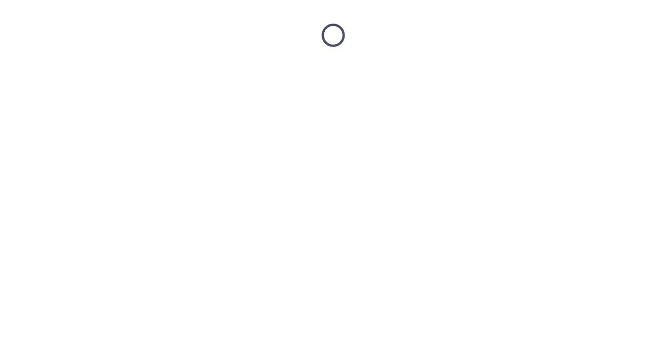
scroll to position [0, 0]
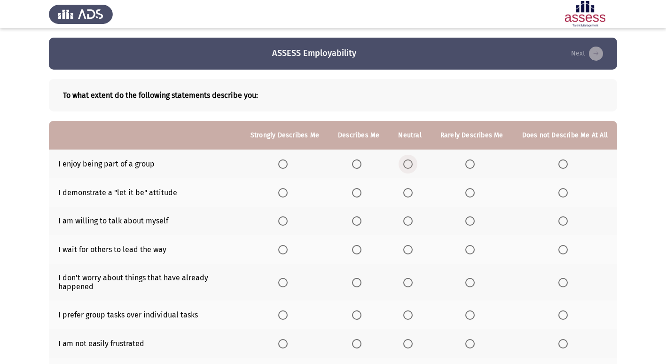
click at [412, 163] on span "Select an option" at bounding box center [407, 163] width 9 height 9
click at [412, 163] on input "Select an option" at bounding box center [407, 163] width 9 height 9
click at [361, 192] on span "Select an option" at bounding box center [356, 192] width 9 height 9
click at [361, 192] on input "Select an option" at bounding box center [356, 192] width 9 height 9
click at [287, 191] on span "Select an option" at bounding box center [282, 192] width 9 height 9
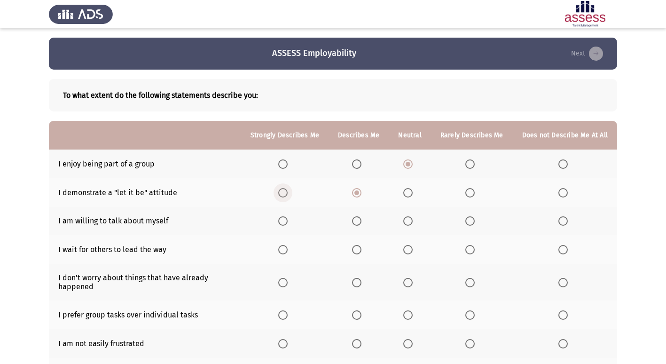
click at [287, 191] on input "Select an option" at bounding box center [282, 192] width 9 height 9
click at [473, 221] on span "Select an option" at bounding box center [469, 220] width 9 height 9
click at [473, 221] on input "Select an option" at bounding box center [469, 220] width 9 height 9
click at [474, 254] on span "Select an option" at bounding box center [469, 249] width 9 height 9
click at [474, 254] on input "Select an option" at bounding box center [469, 249] width 9 height 9
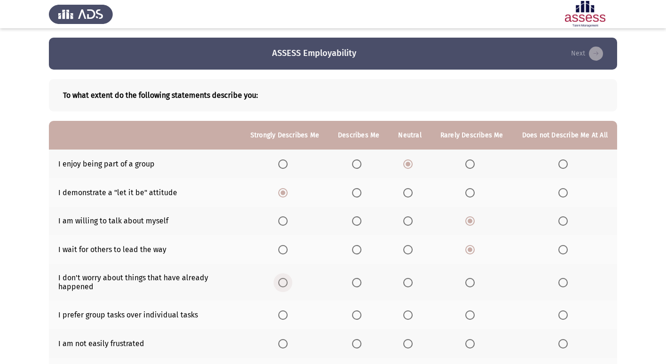
click at [286, 283] on span "Select an option" at bounding box center [282, 282] width 9 height 9
click at [286, 283] on input "Select an option" at bounding box center [282, 282] width 9 height 9
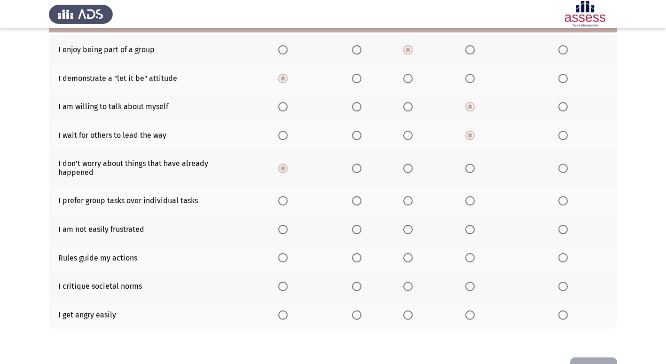
scroll to position [141, 0]
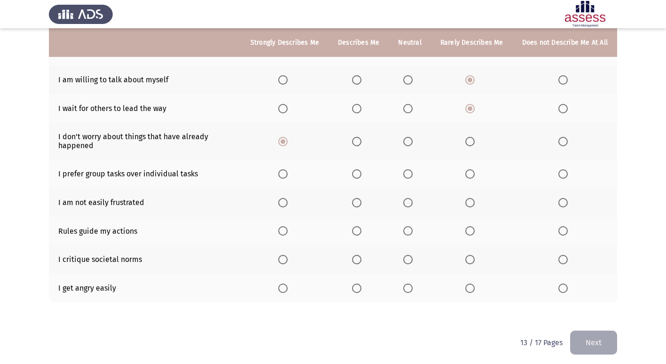
click at [474, 177] on span "Select an option" at bounding box center [469, 173] width 9 height 9
click at [474, 177] on input "Select an option" at bounding box center [469, 173] width 9 height 9
click at [408, 175] on span "Select an option" at bounding box center [407, 173] width 9 height 9
click at [408, 175] on input "Select an option" at bounding box center [407, 173] width 9 height 9
click at [412, 199] on span "Select an option" at bounding box center [407, 202] width 9 height 9
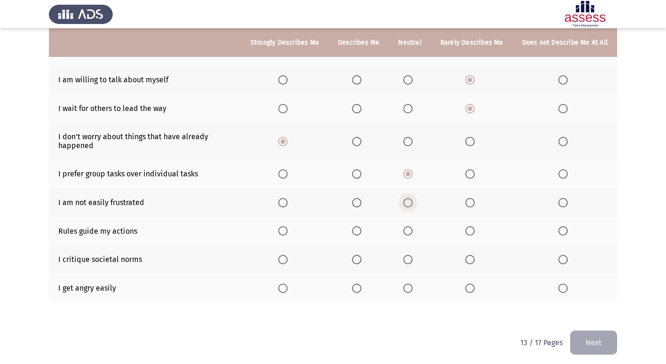
click at [412, 199] on input "Select an option" at bounding box center [407, 202] width 9 height 9
click at [361, 233] on span "Select an option" at bounding box center [356, 230] width 9 height 9
click at [361, 233] on input "Select an option" at bounding box center [356, 230] width 9 height 9
click at [474, 286] on span "Select an option" at bounding box center [469, 287] width 9 height 9
click at [474, 286] on input "Select an option" at bounding box center [469, 287] width 9 height 9
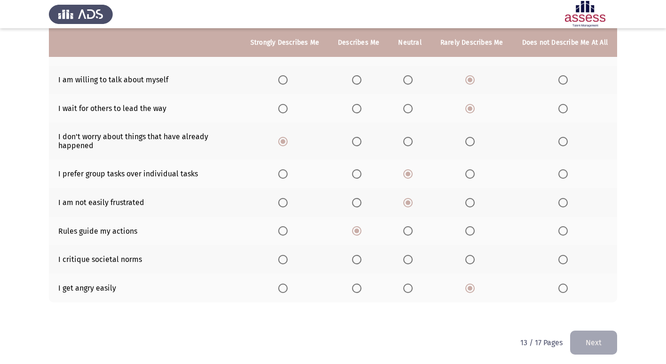
click at [408, 263] on span "Select an option" at bounding box center [407, 259] width 9 height 9
click at [408, 263] on input "Select an option" at bounding box center [407, 259] width 9 height 9
click at [580, 336] on button "Next" at bounding box center [593, 342] width 47 height 24
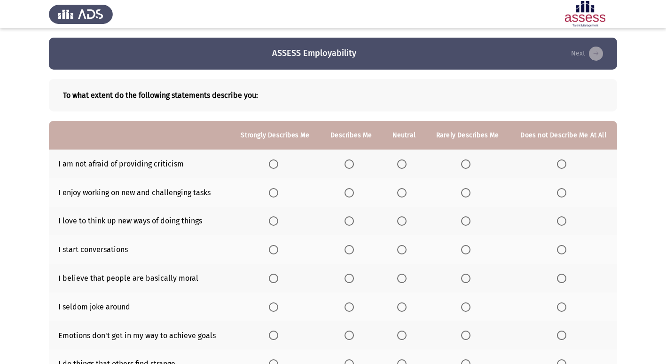
click at [480, 159] on th at bounding box center [467, 163] width 84 height 29
click at [468, 161] on span "Select an option" at bounding box center [465, 163] width 9 height 9
click at [468, 161] on input "Select an option" at bounding box center [465, 163] width 9 height 9
click at [352, 195] on span "Select an option" at bounding box center [348, 192] width 9 height 9
click at [352, 195] on input "Select an option" at bounding box center [348, 192] width 9 height 9
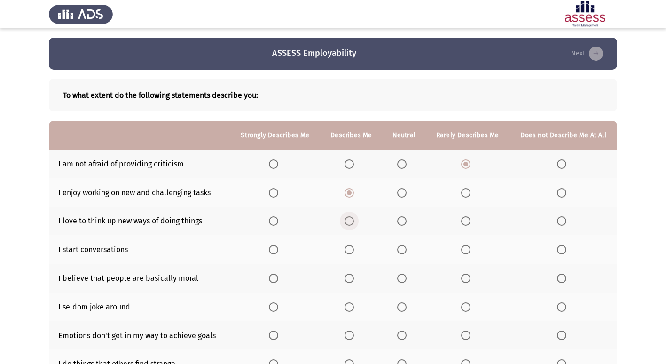
click at [354, 224] on span "Select an option" at bounding box center [348, 220] width 9 height 9
click at [354, 224] on input "Select an option" at bounding box center [348, 220] width 9 height 9
click at [353, 252] on span "Select an option" at bounding box center [348, 249] width 9 height 9
click at [353, 252] on input "Select an option" at bounding box center [348, 249] width 9 height 9
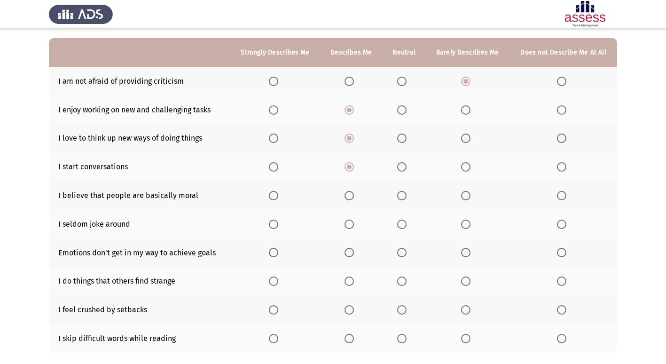
scroll to position [94, 0]
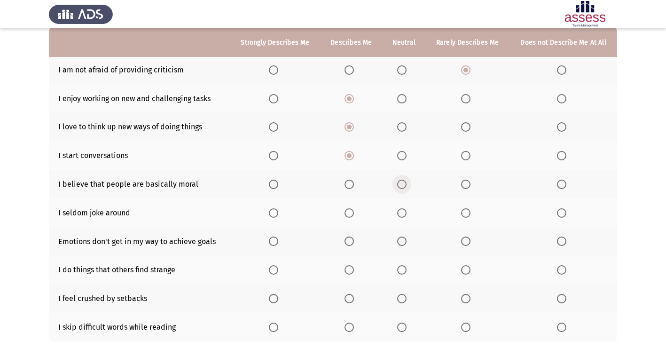
click at [404, 185] on span "Select an option" at bounding box center [401, 183] width 9 height 9
click at [404, 185] on input "Select an option" at bounding box center [401, 183] width 9 height 9
click at [351, 212] on span "Select an option" at bounding box center [348, 212] width 9 height 9
click at [351, 212] on input "Select an option" at bounding box center [348, 212] width 9 height 9
click at [404, 245] on span "Select an option" at bounding box center [401, 240] width 9 height 9
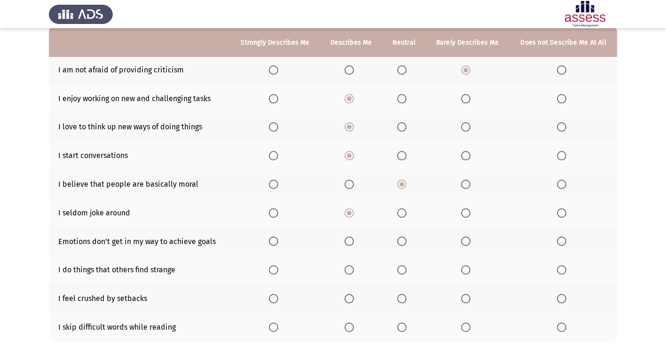
click at [404, 245] on input "Select an option" at bounding box center [401, 240] width 9 height 9
click at [467, 267] on span "Select an option" at bounding box center [465, 269] width 9 height 9
click at [467, 267] on input "Select an option" at bounding box center [465, 269] width 9 height 9
click at [467, 298] on span "Select an option" at bounding box center [465, 298] width 9 height 9
click at [467, 298] on input "Select an option" at bounding box center [465, 298] width 9 height 9
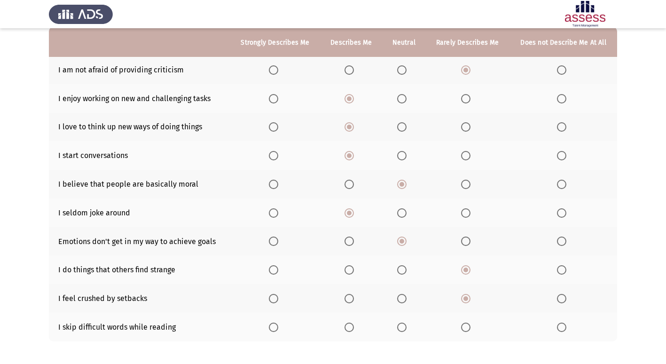
click at [352, 325] on span "Select an option" at bounding box center [348, 326] width 9 height 9
click at [352, 325] on input "Select an option" at bounding box center [348, 326] width 9 height 9
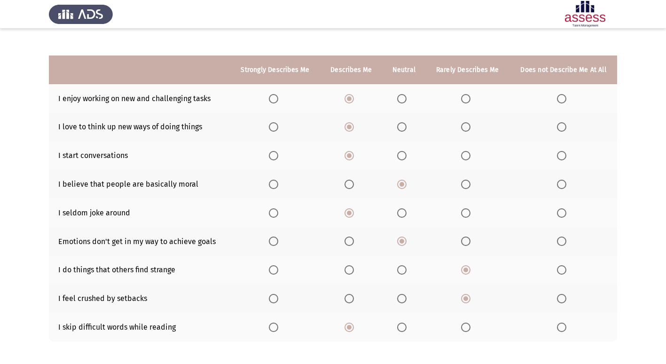
scroll to position [137, 0]
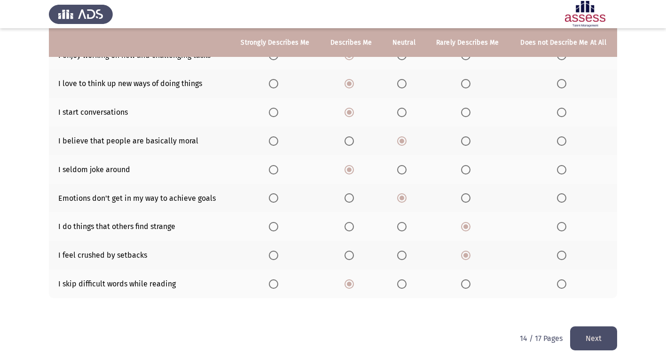
click at [605, 340] on button "Next" at bounding box center [593, 338] width 47 height 24
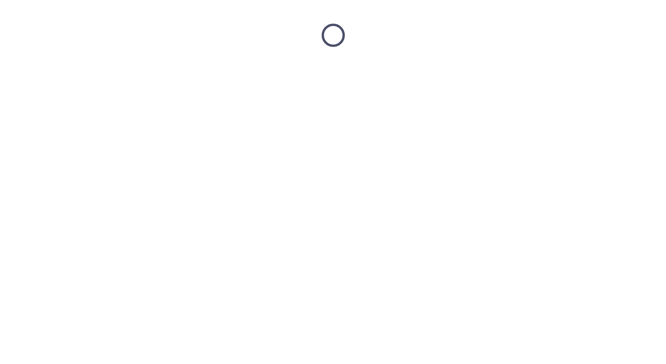
scroll to position [0, 0]
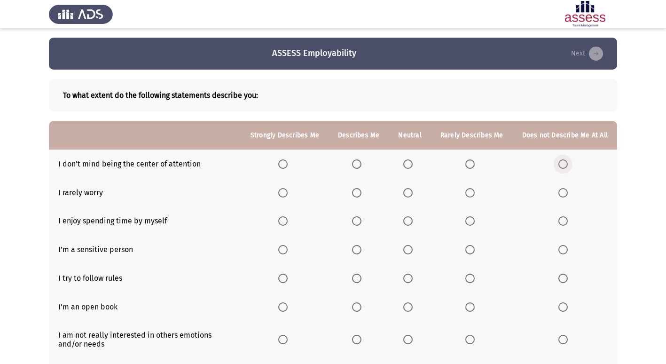
click at [561, 163] on span "Select an option" at bounding box center [562, 163] width 9 height 9
click at [561, 163] on input "Select an option" at bounding box center [562, 163] width 9 height 9
click at [412, 191] on span "Select an option" at bounding box center [407, 192] width 9 height 9
click at [412, 191] on input "Select an option" at bounding box center [407, 192] width 9 height 9
click at [474, 222] on span "Select an option" at bounding box center [469, 220] width 9 height 9
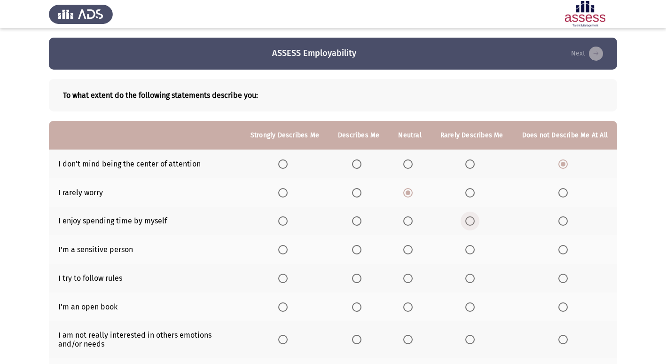
click at [474, 222] on input "Select an option" at bounding box center [469, 220] width 9 height 9
click at [358, 248] on span "Select an option" at bounding box center [356, 249] width 9 height 9
click at [358, 248] on input "Select an option" at bounding box center [356, 249] width 9 height 9
click at [361, 278] on span "Select an option" at bounding box center [356, 277] width 9 height 9
click at [361, 278] on input "Select an option" at bounding box center [356, 277] width 9 height 9
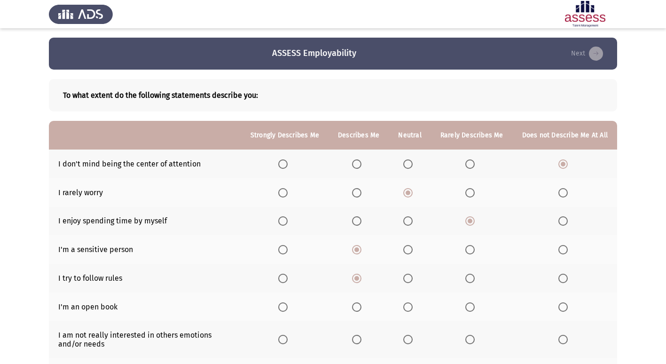
click at [472, 305] on span "Select an option" at bounding box center [469, 306] width 9 height 9
click at [472, 305] on input "Select an option" at bounding box center [469, 306] width 9 height 9
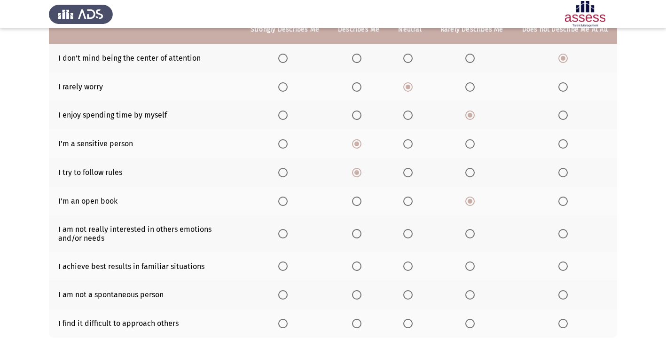
scroll to position [145, 0]
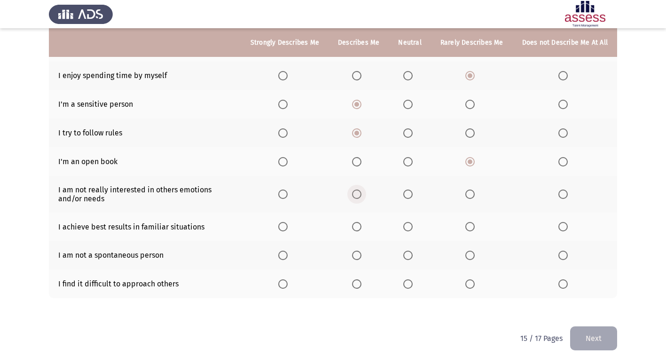
click at [361, 195] on span "Select an option" at bounding box center [356, 193] width 9 height 9
click at [361, 195] on input "Select an option" at bounding box center [356, 193] width 9 height 9
click at [357, 224] on span "Select an option" at bounding box center [356, 226] width 9 height 9
click at [357, 224] on input "Select an option" at bounding box center [356, 226] width 9 height 9
click at [412, 255] on span "Select an option" at bounding box center [407, 254] width 9 height 9
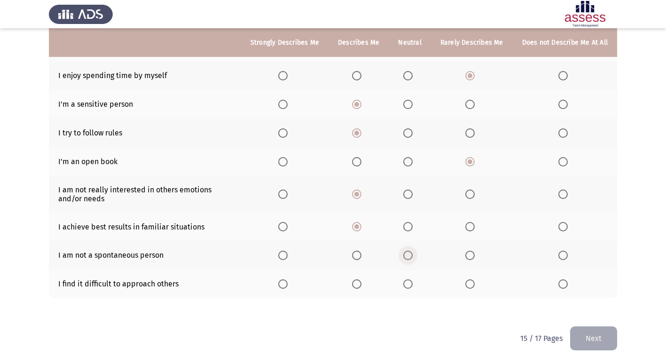
click at [412, 255] on input "Select an option" at bounding box center [407, 254] width 9 height 9
click at [470, 285] on span "Select an option" at bounding box center [469, 283] width 9 height 9
click at [470, 285] on input "Select an option" at bounding box center [469, 283] width 9 height 9
click at [597, 338] on button "Next" at bounding box center [593, 338] width 47 height 24
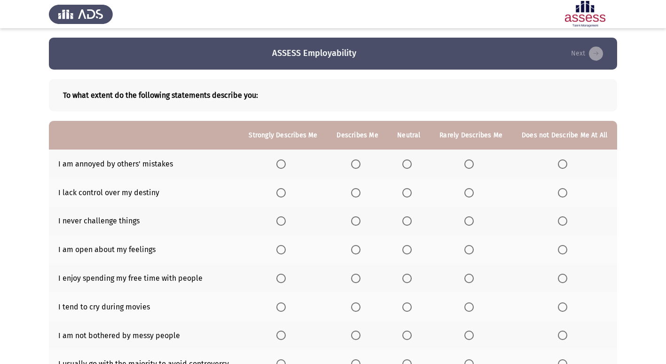
click at [406, 161] on span "Select an option" at bounding box center [406, 163] width 9 height 9
click at [406, 161] on input "Select an option" at bounding box center [406, 163] width 9 height 9
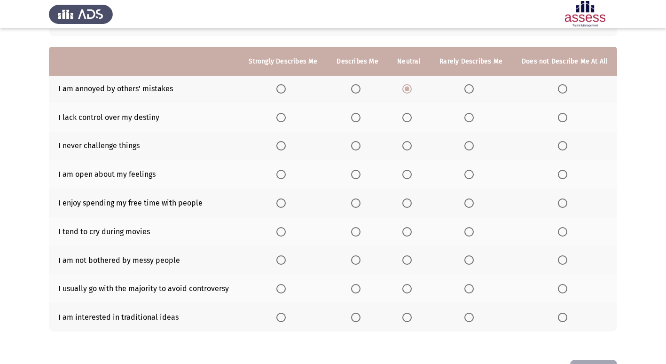
scroll to position [94, 0]
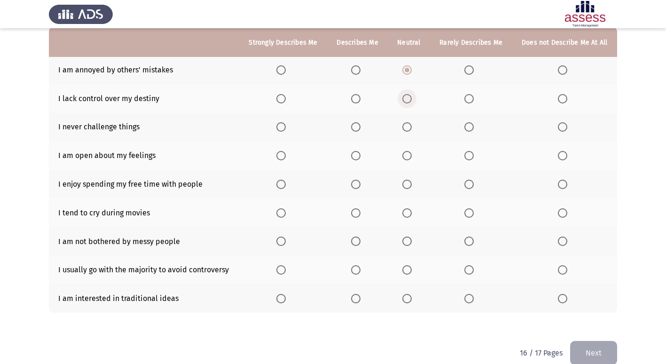
click at [409, 102] on span "Select an option" at bounding box center [406, 98] width 9 height 9
click at [409, 102] on input "Select an option" at bounding box center [406, 98] width 9 height 9
click at [473, 129] on span "Select an option" at bounding box center [468, 126] width 9 height 9
click at [473, 129] on input "Select an option" at bounding box center [468, 126] width 9 height 9
click at [466, 155] on span "Select an option" at bounding box center [468, 155] width 9 height 9
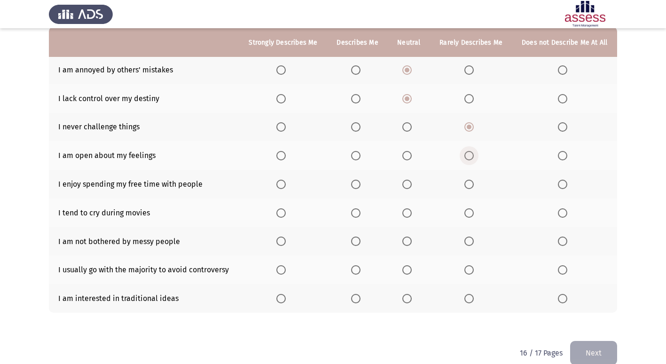
click at [466, 155] on input "Select an option" at bounding box center [468, 155] width 9 height 9
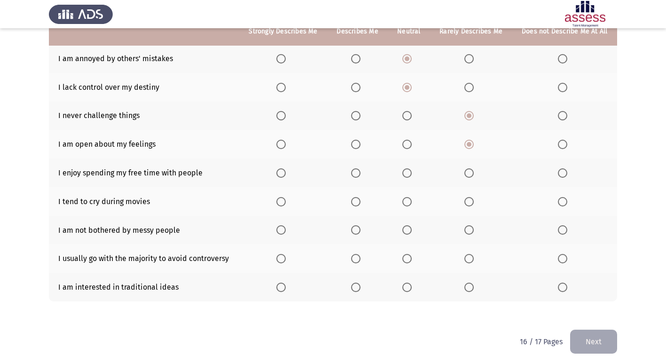
scroll to position [109, 0]
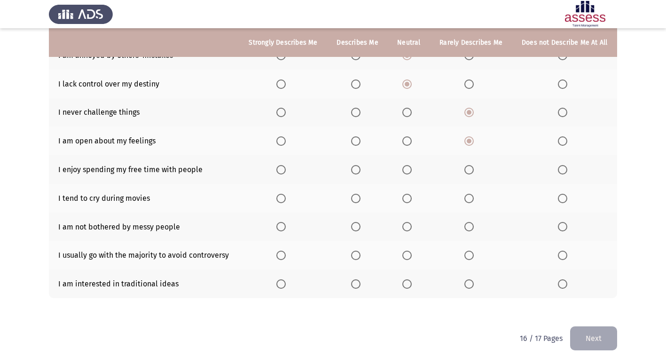
click at [284, 168] on span "Select an option" at bounding box center [280, 169] width 9 height 9
click at [284, 168] on input "Select an option" at bounding box center [280, 169] width 9 height 9
click at [412, 198] on label "Select an option" at bounding box center [408, 198] width 13 height 9
click at [412, 198] on input "Select an option" at bounding box center [406, 198] width 9 height 9
click at [472, 220] on th at bounding box center [471, 226] width 82 height 29
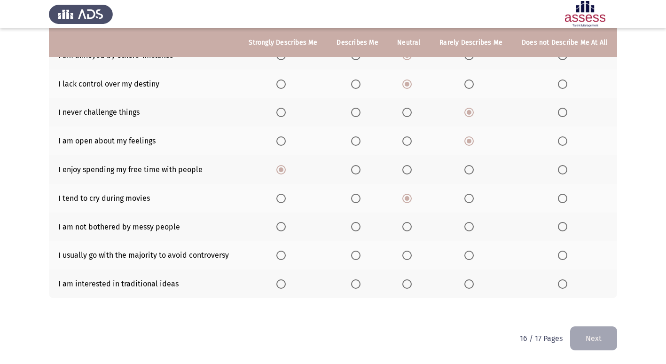
click at [466, 224] on span "Select an option" at bounding box center [468, 226] width 9 height 9
click at [466, 224] on input "Select an option" at bounding box center [468, 226] width 9 height 9
click at [352, 252] on span "Select an option" at bounding box center [355, 254] width 9 height 9
click at [352, 252] on input "Select an option" at bounding box center [355, 254] width 9 height 9
click at [357, 288] on span "Select an option" at bounding box center [355, 283] width 9 height 9
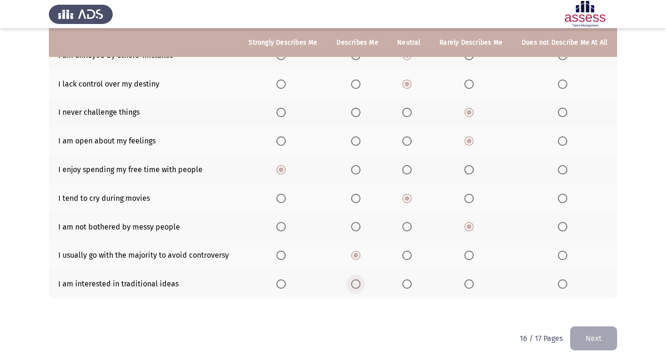
click at [357, 288] on input "Select an option" at bounding box center [355, 283] width 9 height 9
click at [594, 339] on button "Next" at bounding box center [593, 338] width 47 height 24
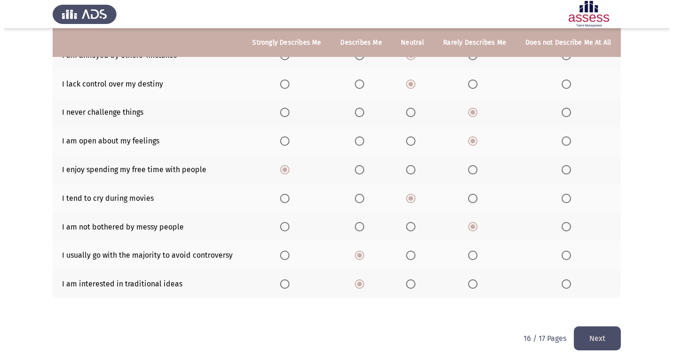
scroll to position [0, 0]
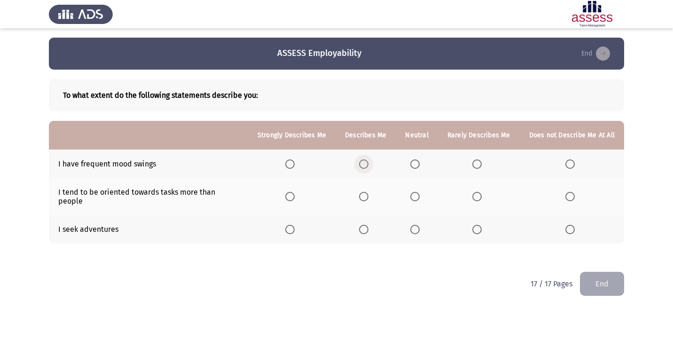
click at [366, 165] on span "Select an option" at bounding box center [363, 163] width 9 height 9
click at [366, 165] on input "Select an option" at bounding box center [363, 163] width 9 height 9
click at [416, 197] on span "Select an option" at bounding box center [414, 196] width 9 height 9
click at [416, 197] on input "Select an option" at bounding box center [414, 196] width 9 height 9
click at [366, 225] on span "Select an option" at bounding box center [363, 229] width 9 height 9
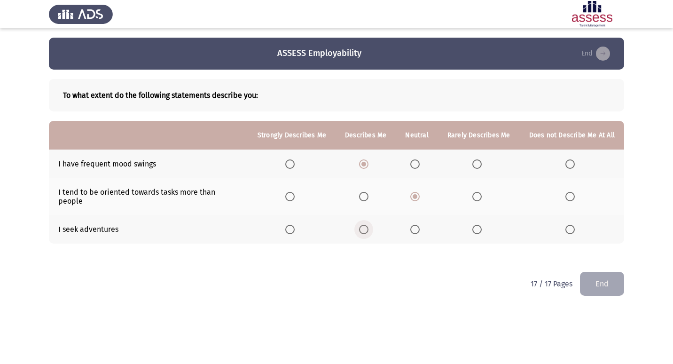
click at [366, 225] on input "Select an option" at bounding box center [363, 229] width 9 height 9
click at [607, 272] on button "End" at bounding box center [602, 284] width 44 height 24
